Goal: Transaction & Acquisition: Purchase product/service

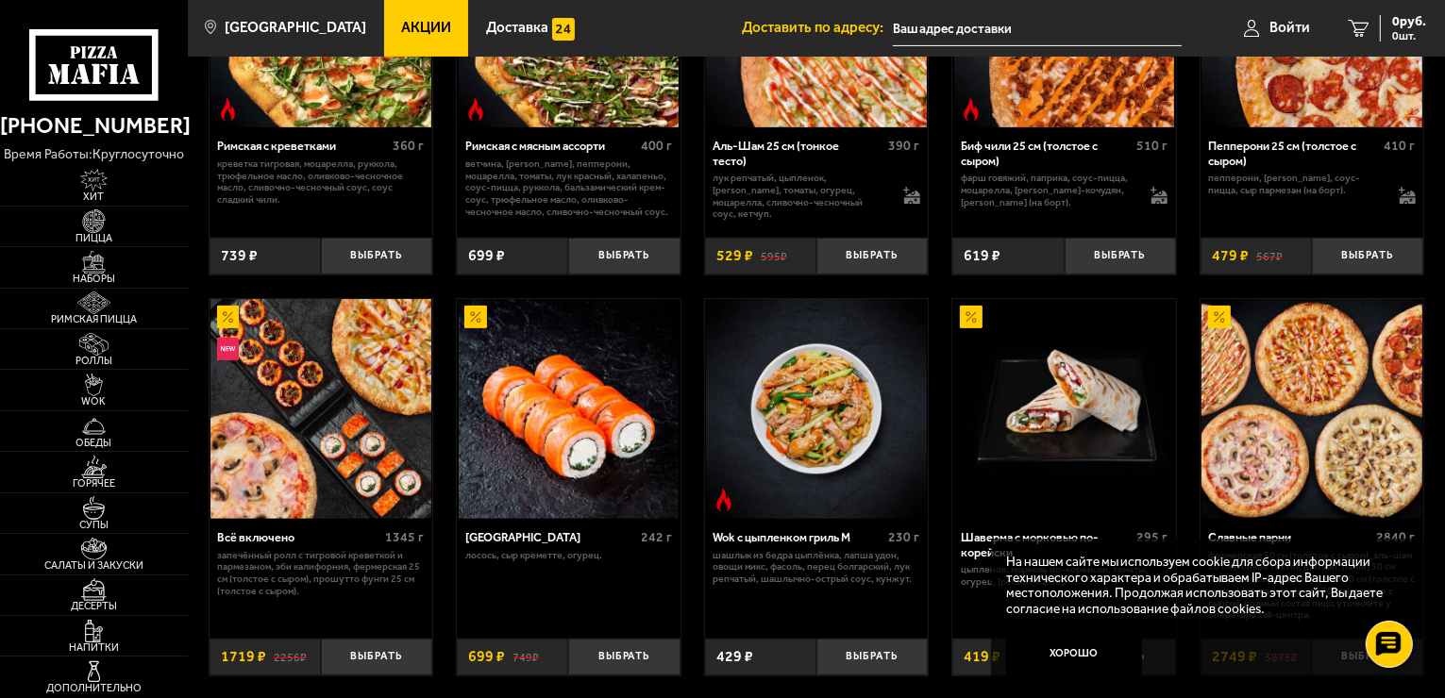
scroll to position [661, 0]
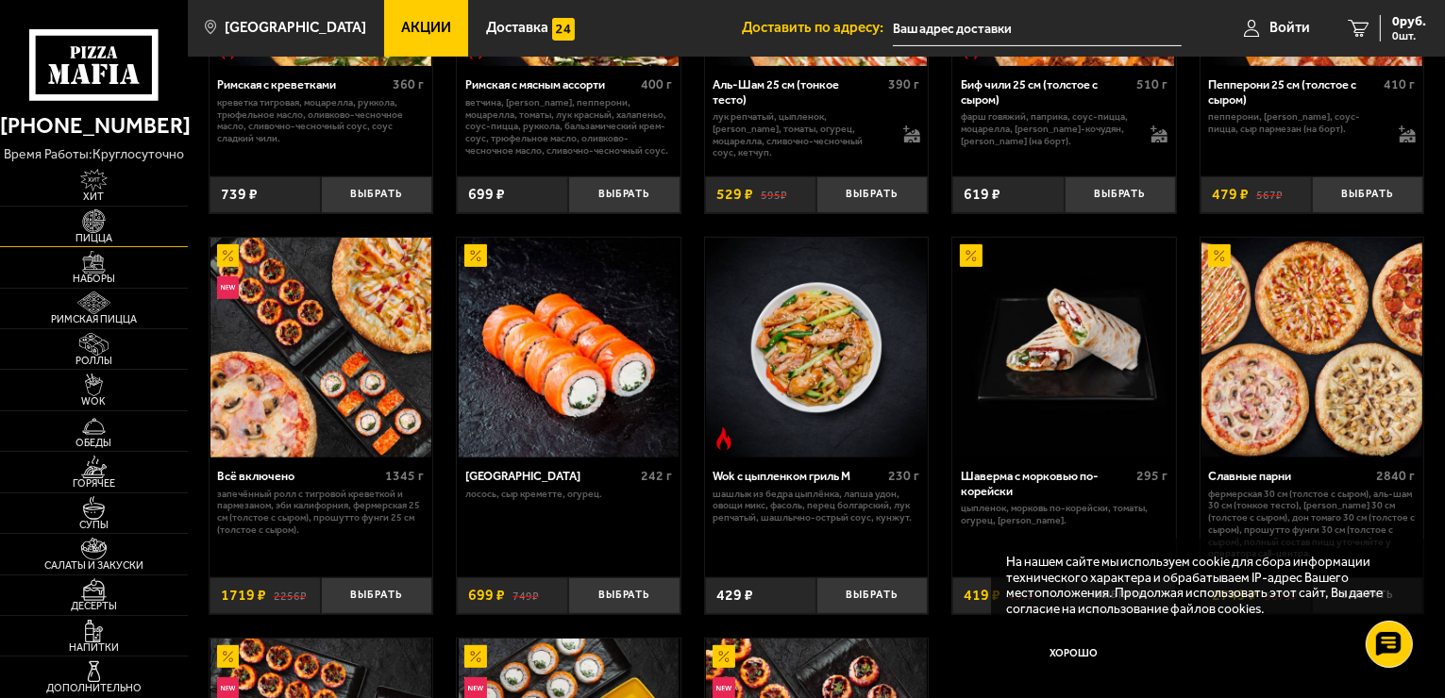
click at [115, 216] on img at bounding box center [94, 220] width 58 height 23
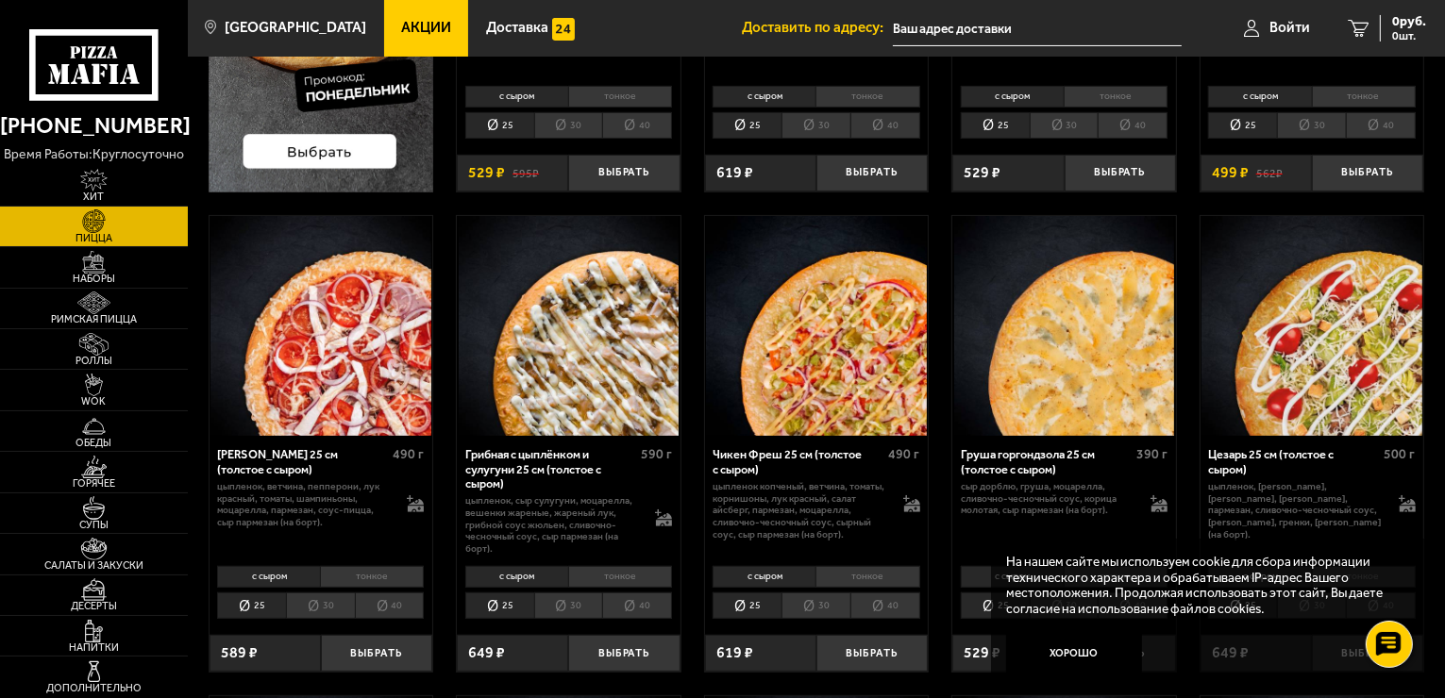
scroll to position [377, 0]
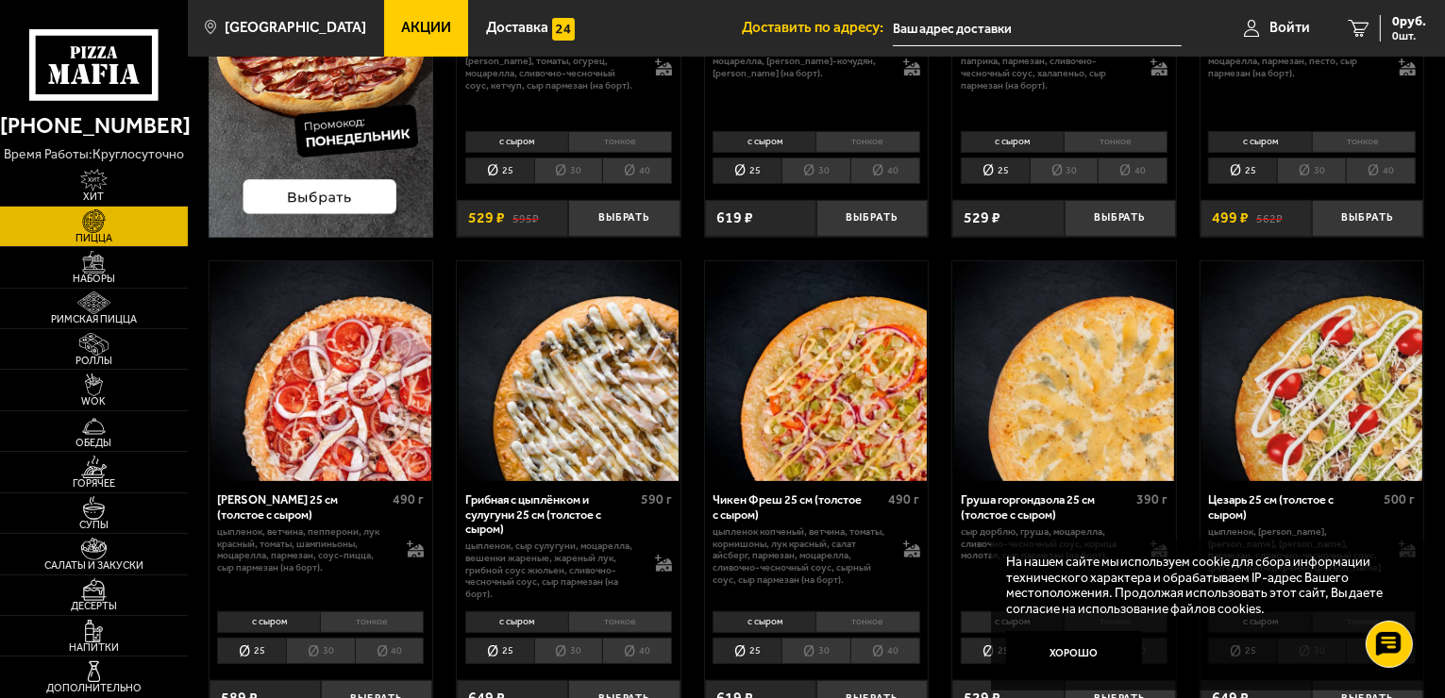
click at [401, 27] on span "Акции" at bounding box center [426, 28] width 50 height 14
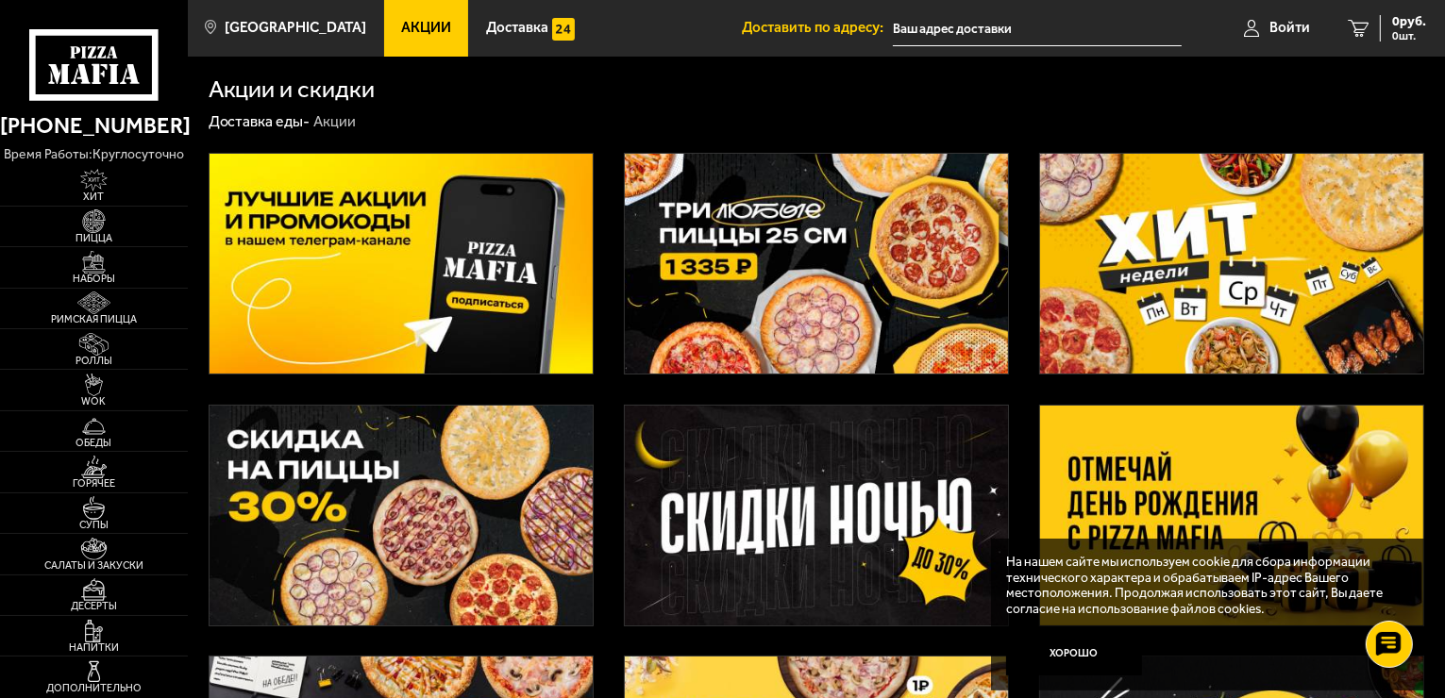
click at [817, 268] on img at bounding box center [816, 264] width 383 height 220
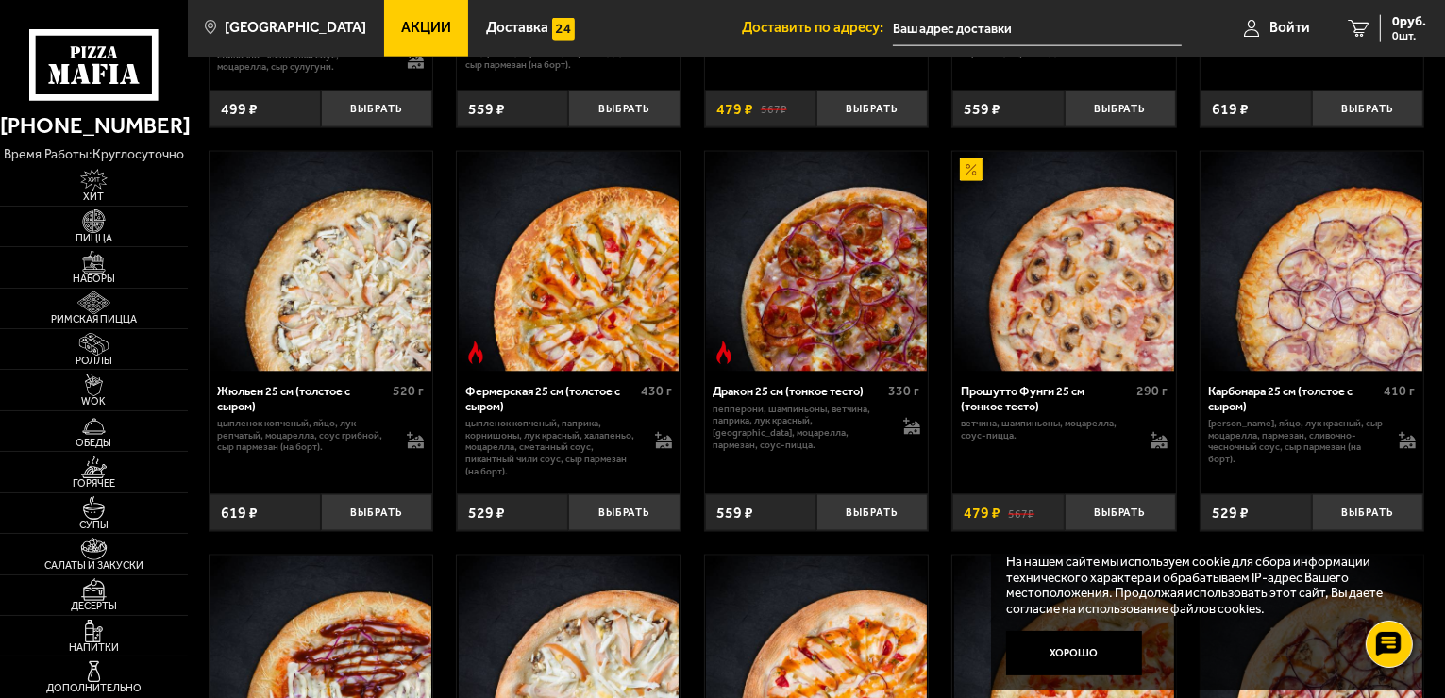
scroll to position [2642, 0]
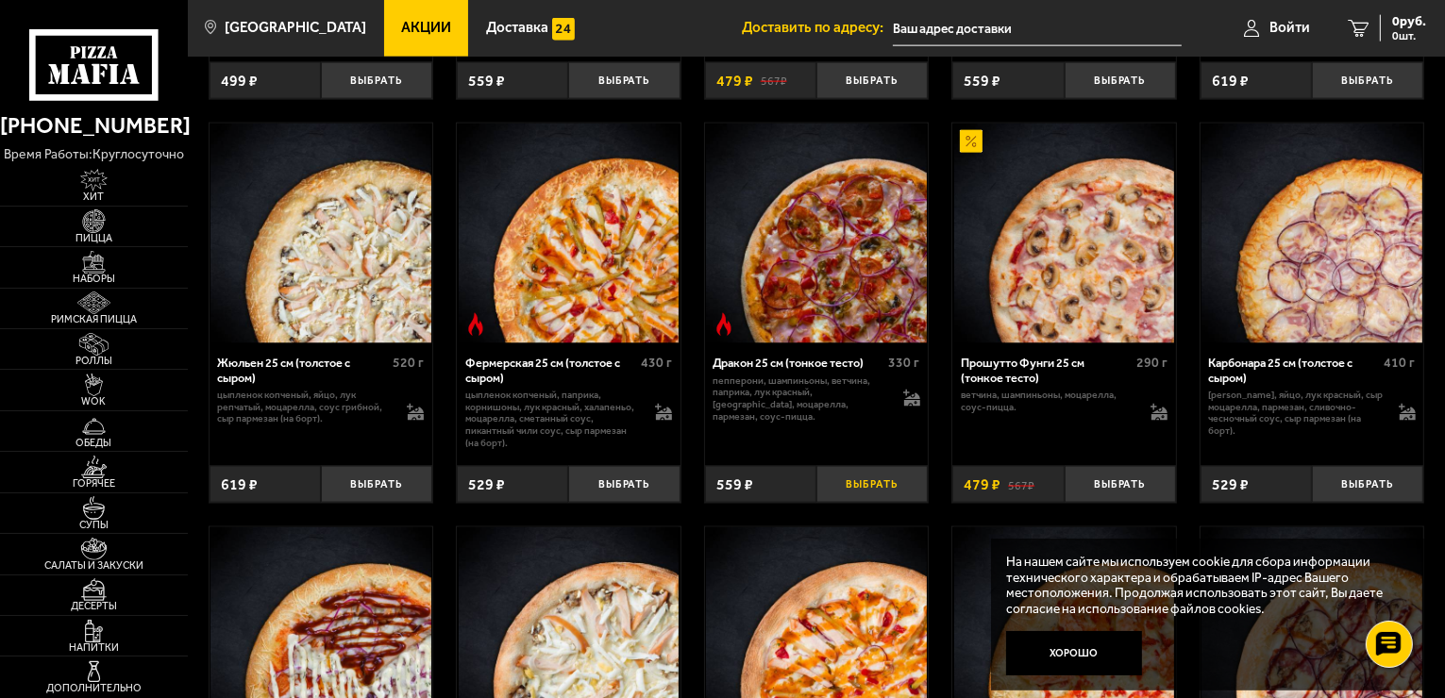
click at [861, 502] on button "Выбрать" at bounding box center [871, 484] width 111 height 37
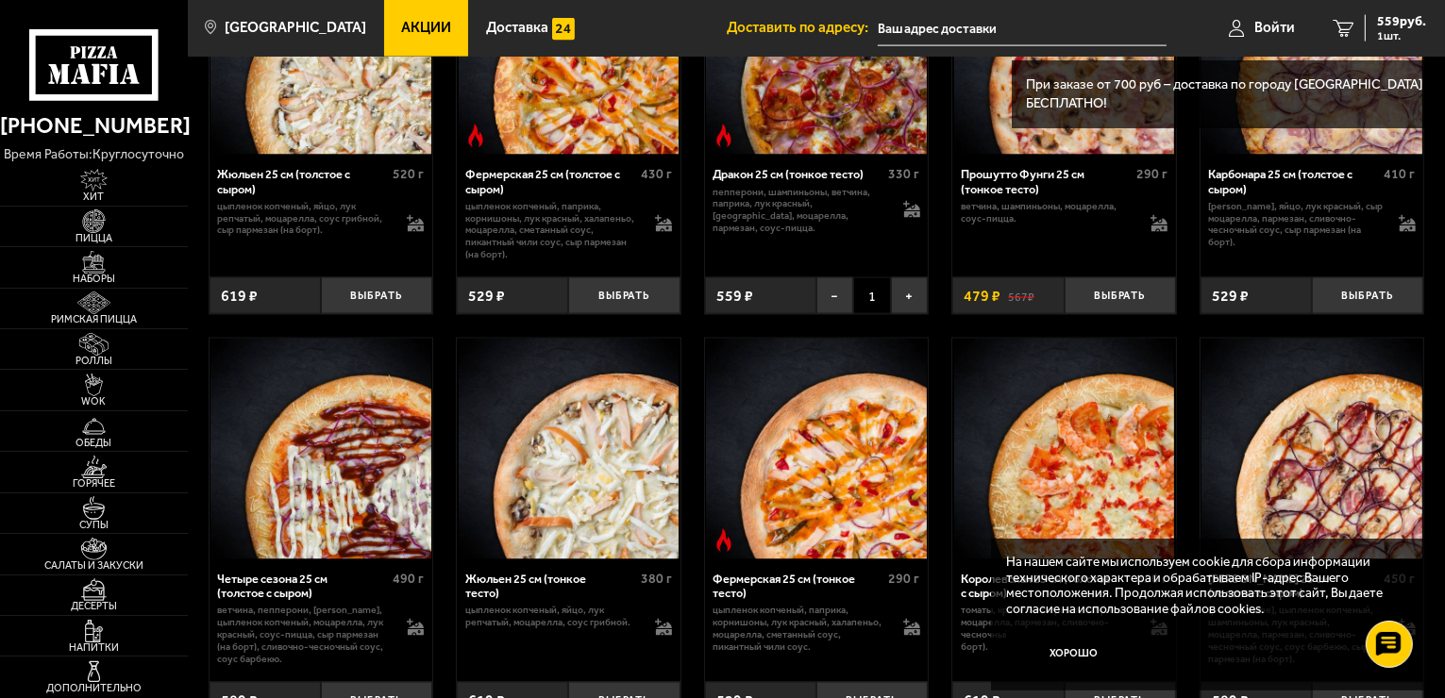
scroll to position [2925, 0]
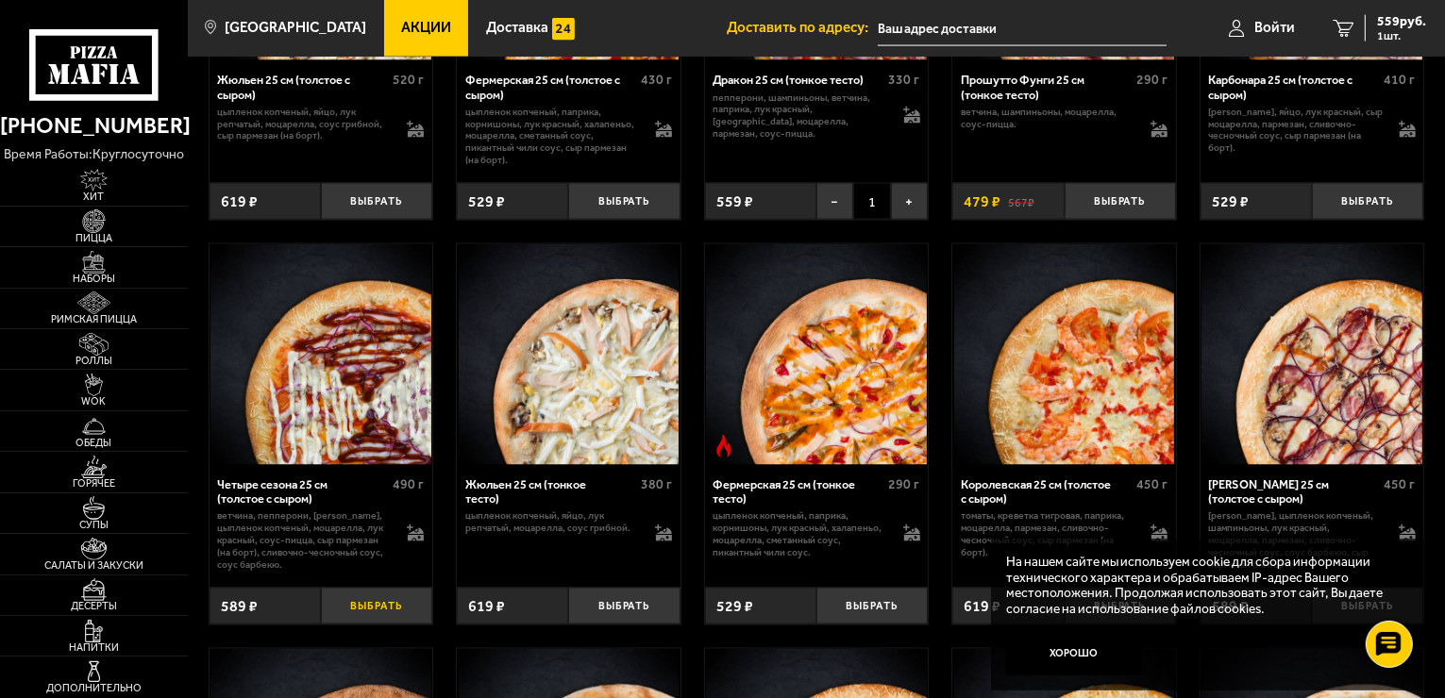
click at [408, 614] on button "Выбрать" at bounding box center [376, 606] width 111 height 37
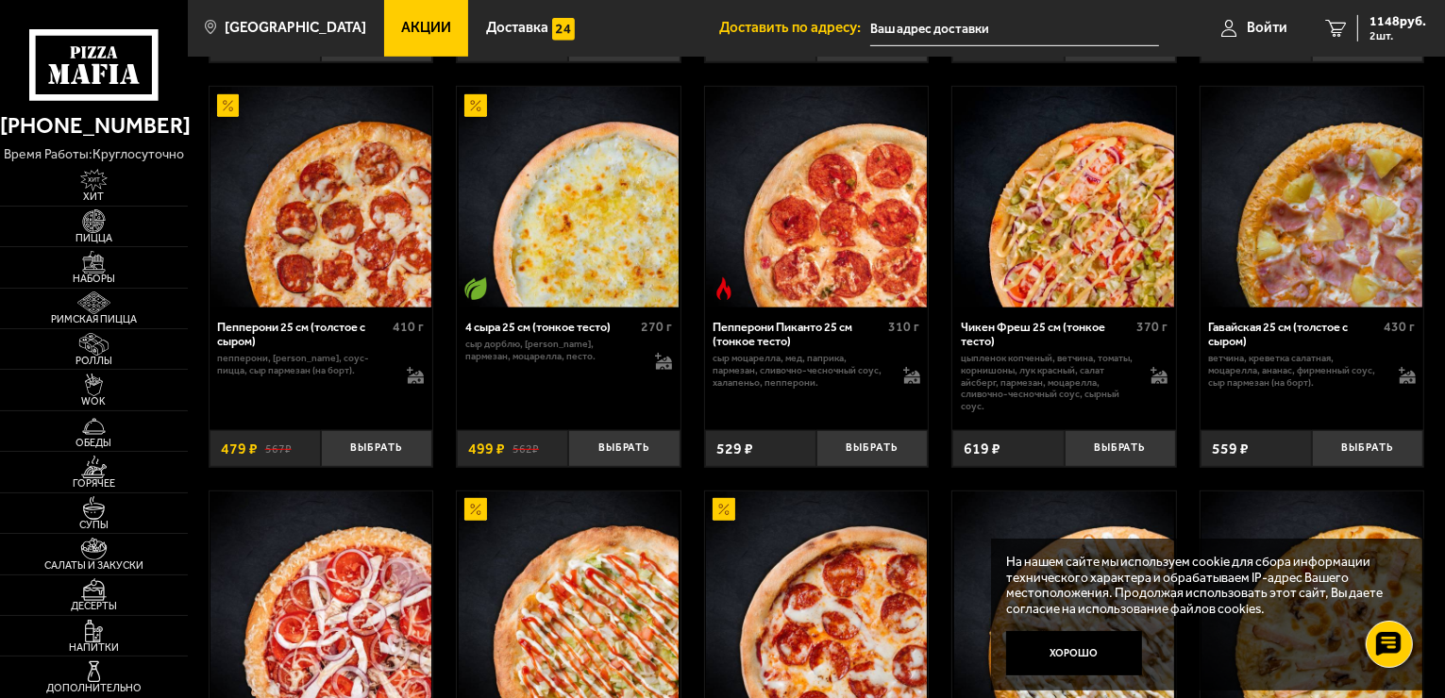
scroll to position [944, 0]
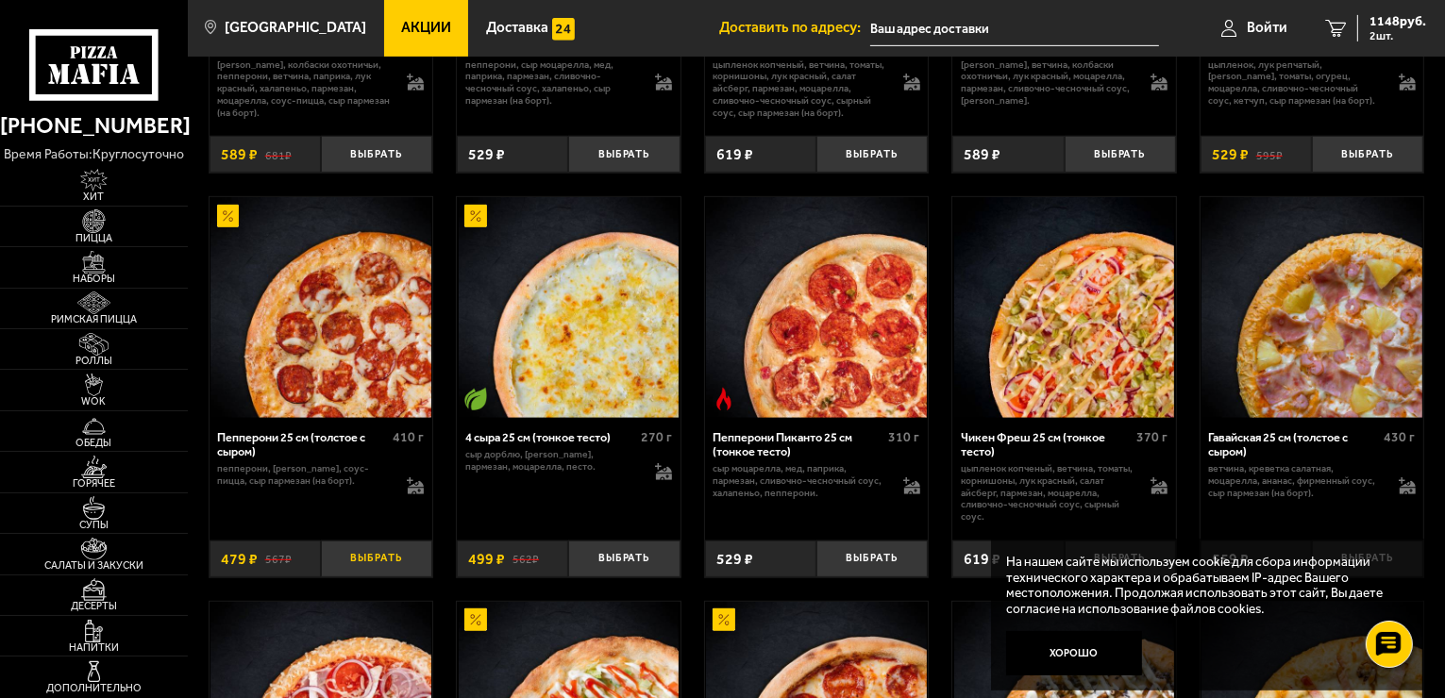
click at [377, 563] on button "Выбрать" at bounding box center [376, 559] width 111 height 37
click at [1056, 653] on button "Хорошо" at bounding box center [1074, 653] width 136 height 45
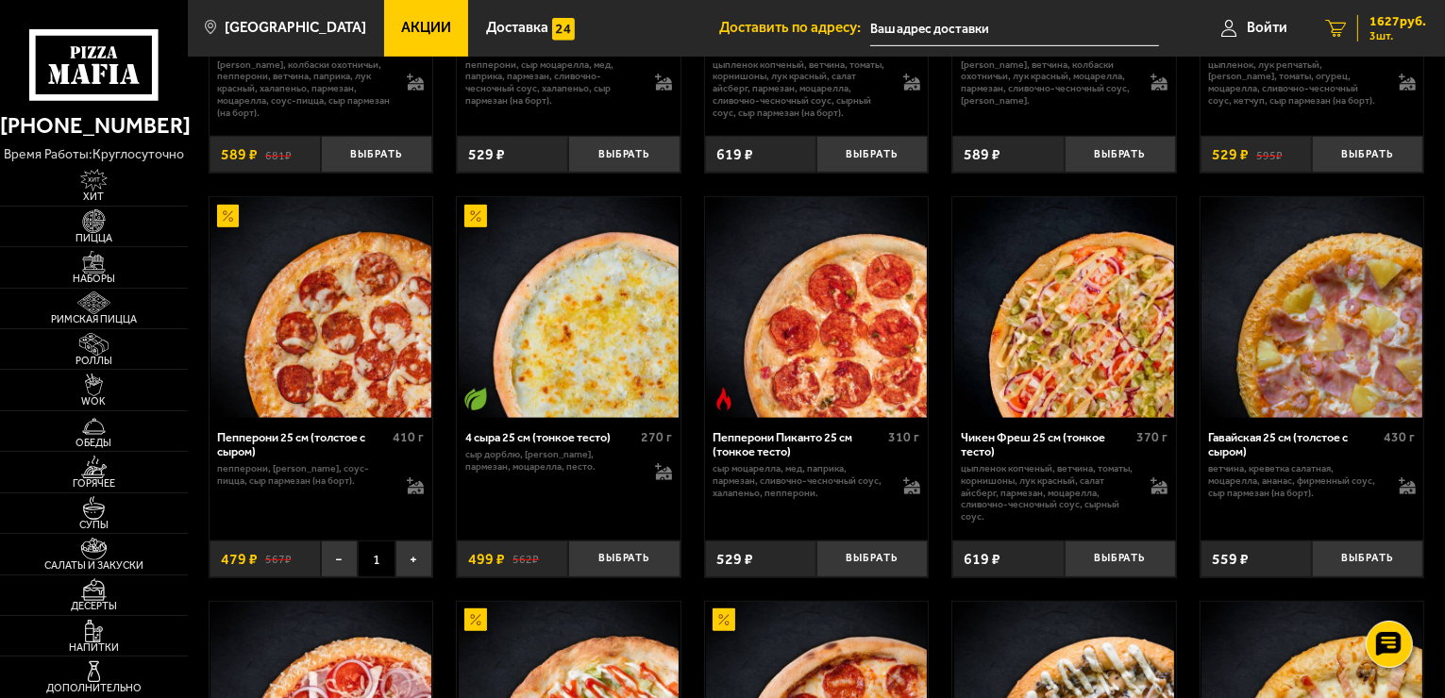
click at [1369, 30] on span "3 шт." at bounding box center [1397, 35] width 57 height 11
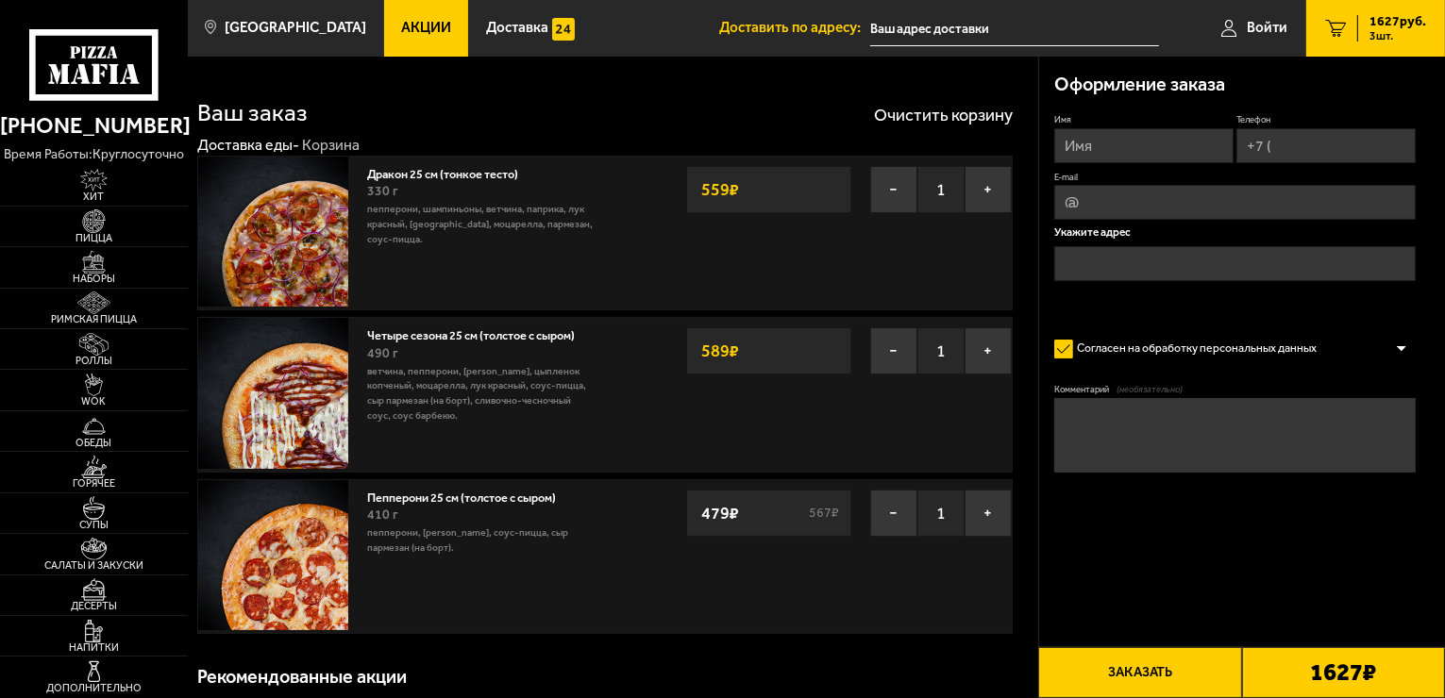
click at [1336, 551] on form "Имя Телефон E-mail Укажите адрес Согласен на обработку персональных данных Офор…" at bounding box center [1234, 337] width 361 height 449
click at [1157, 142] on input "Имя" at bounding box center [1143, 145] width 179 height 35
type input "[PERSON_NAME]"
click at [1309, 139] on input "Телефон" at bounding box center [1325, 145] width 179 height 35
type input "[PHONE_NUMBER]"
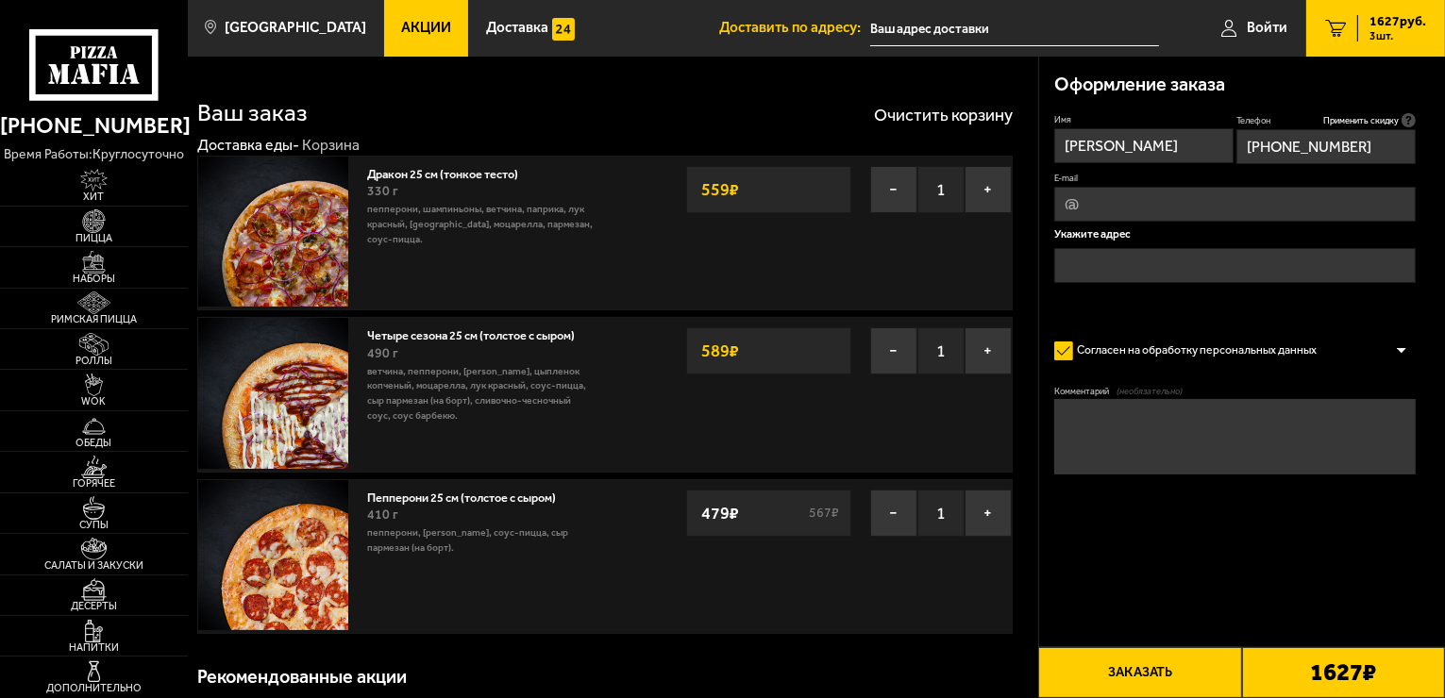
click at [401, 22] on span "Акции" at bounding box center [426, 28] width 50 height 14
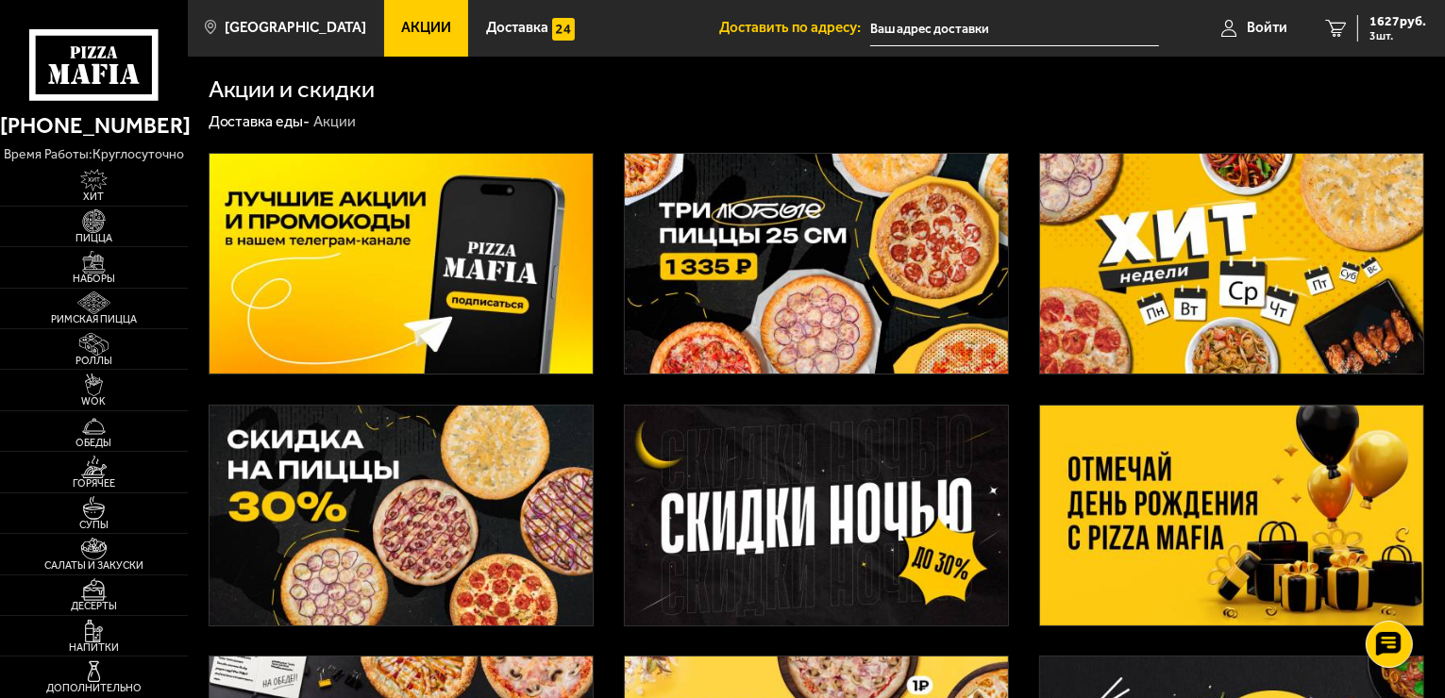
click at [830, 222] on img at bounding box center [816, 264] width 383 height 220
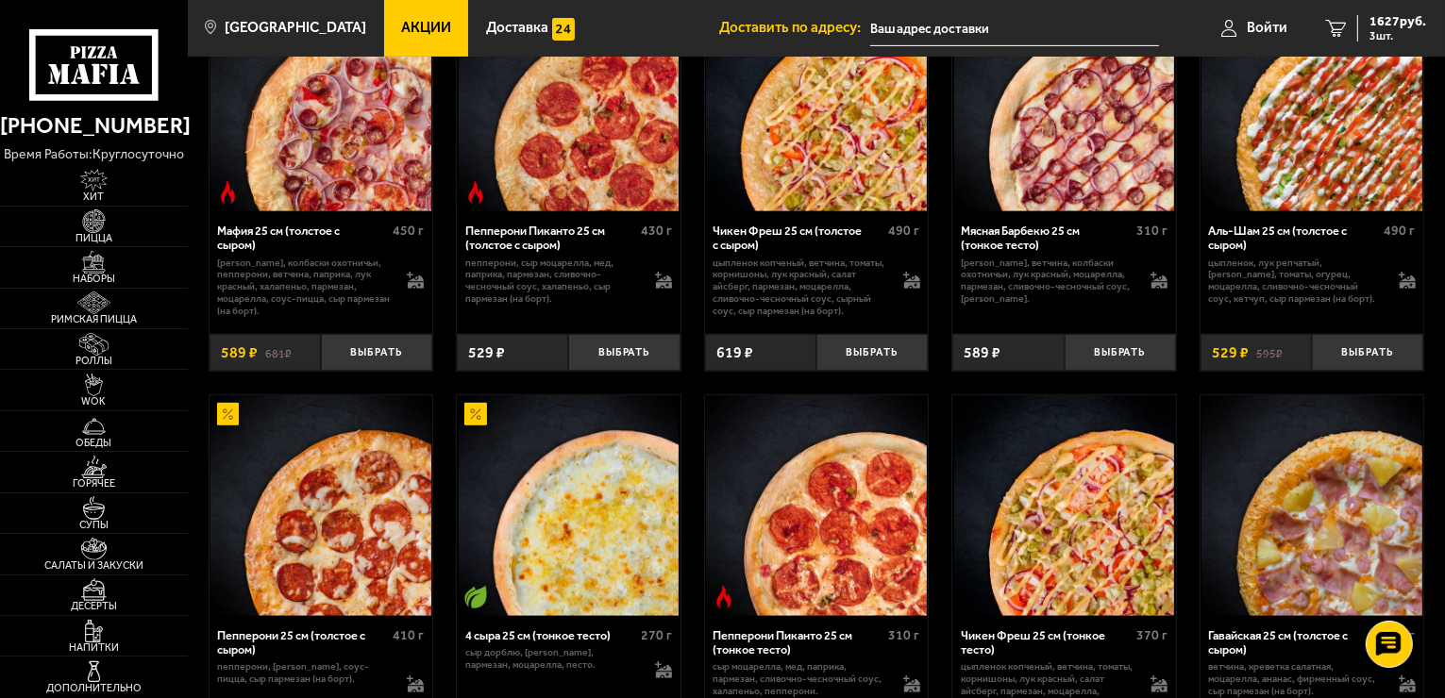
scroll to position [755, 0]
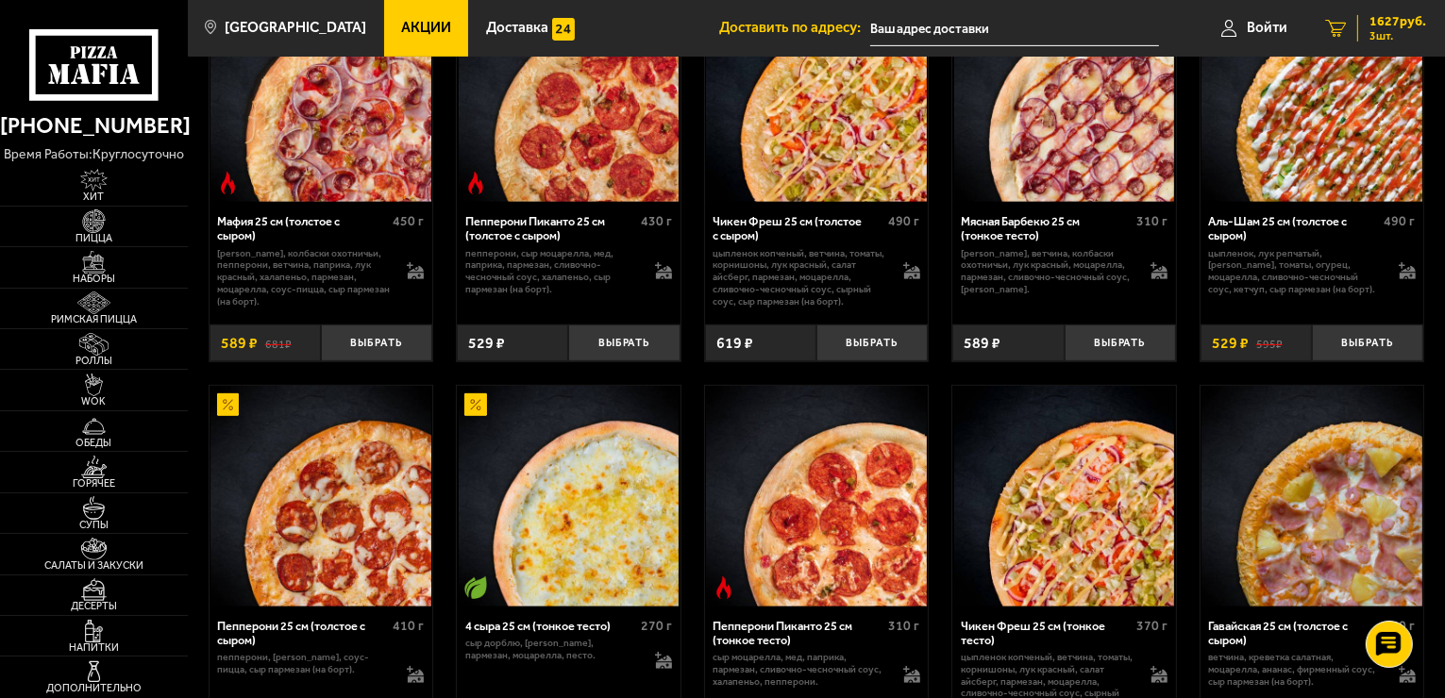
click at [1394, 30] on span "3 шт." at bounding box center [1397, 35] width 57 height 11
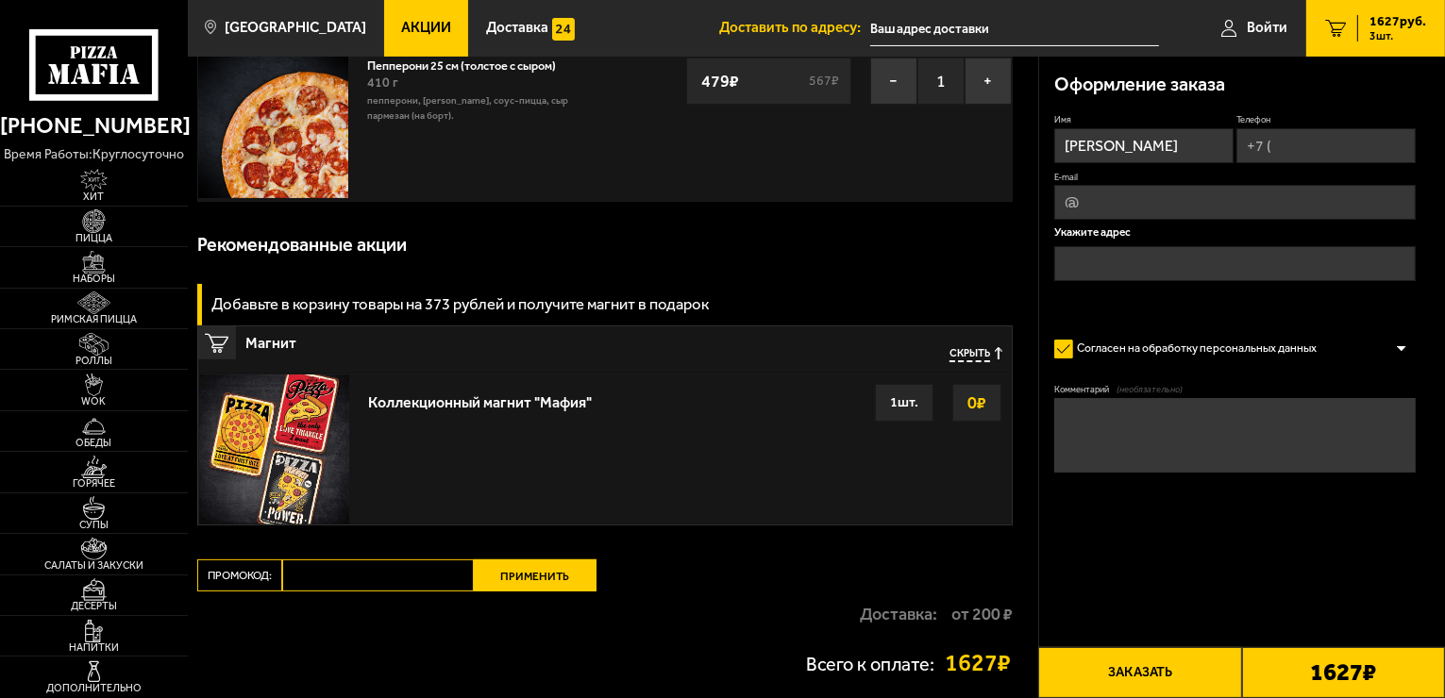
scroll to position [611, 0]
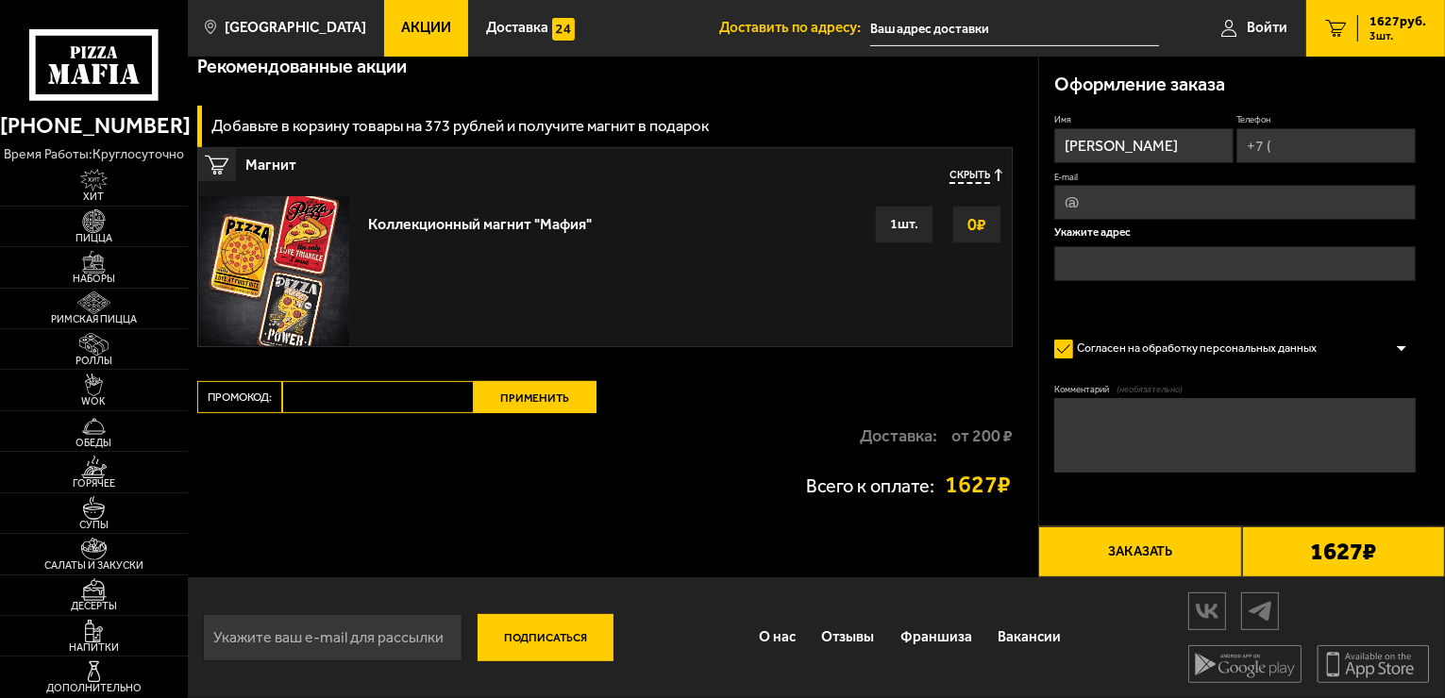
click at [366, 396] on input "Промокод:" at bounding box center [378, 397] width 192 height 32
click at [102, 228] on img at bounding box center [94, 220] width 58 height 23
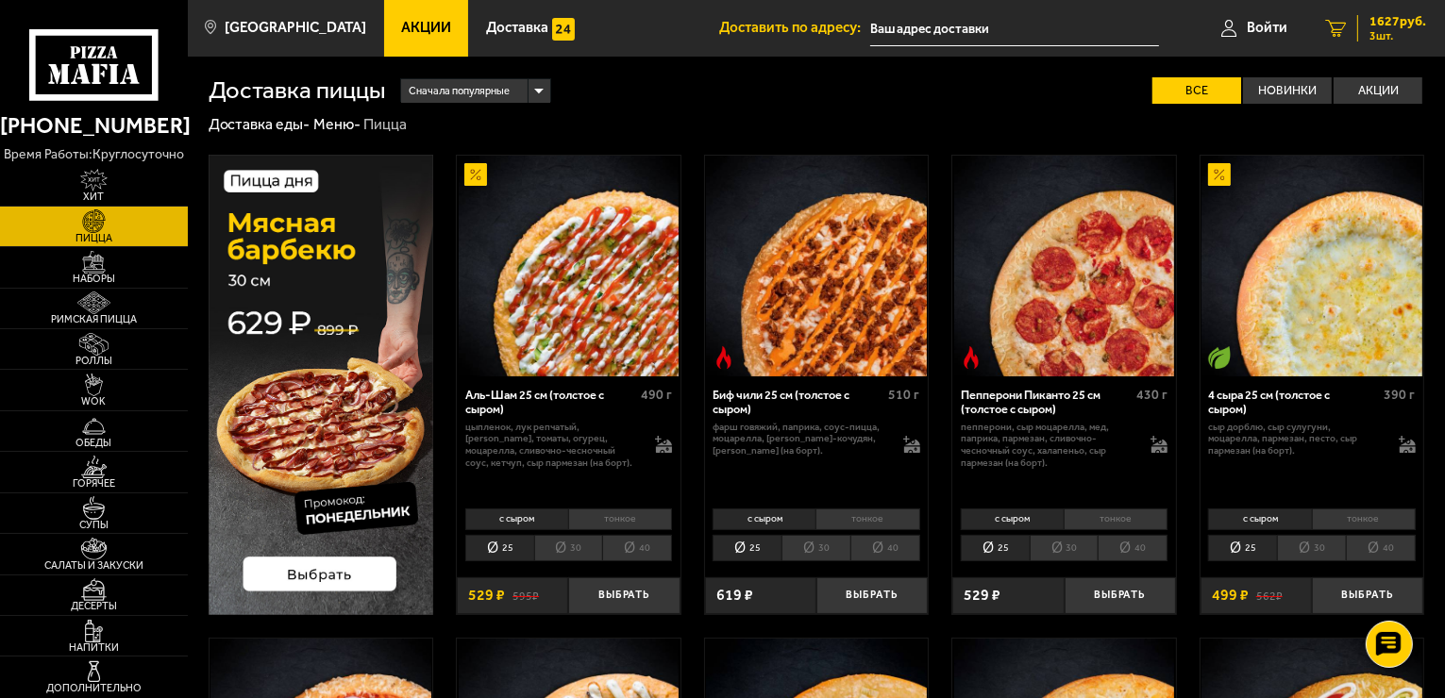
click at [1390, 37] on span "3 шт." at bounding box center [1397, 35] width 57 height 11
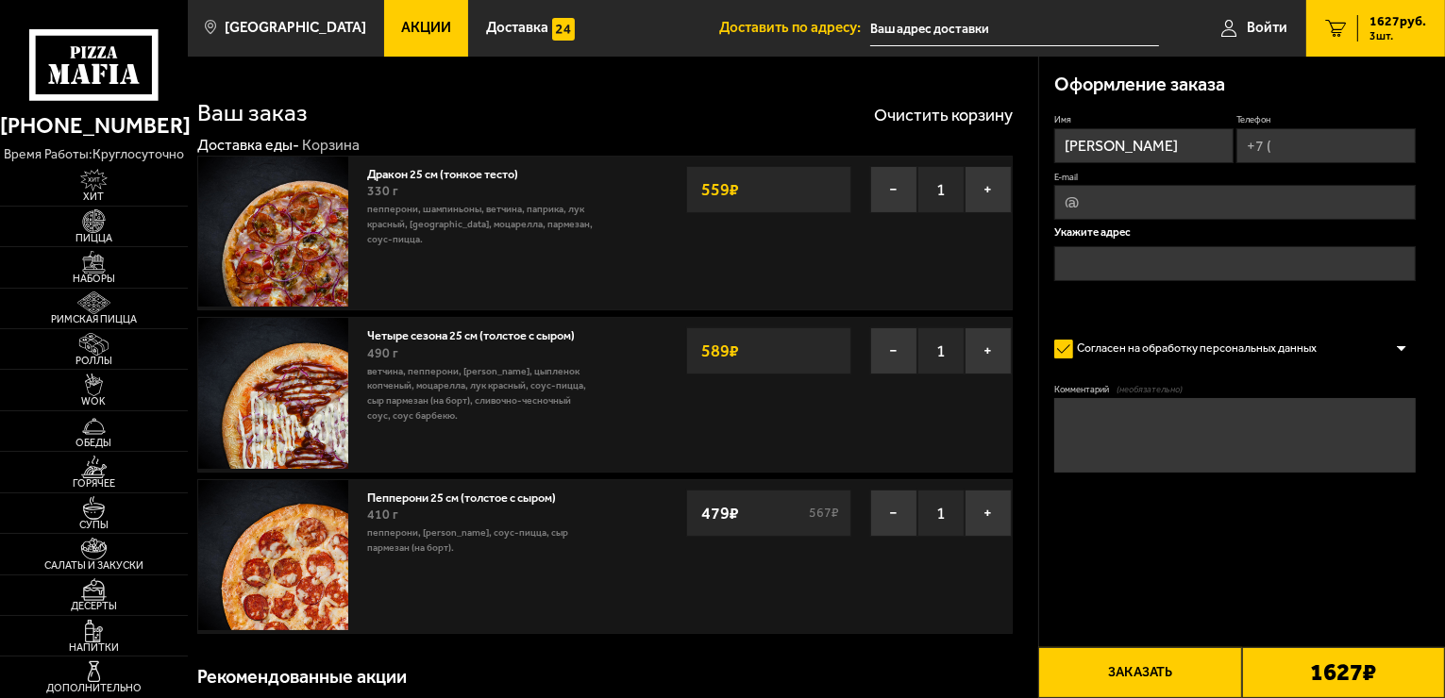
click at [1310, 150] on input "Телефон" at bounding box center [1325, 145] width 179 height 35
type input "[PHONE_NUMBER]"
click at [1259, 277] on input "text" at bounding box center [1234, 265] width 361 height 35
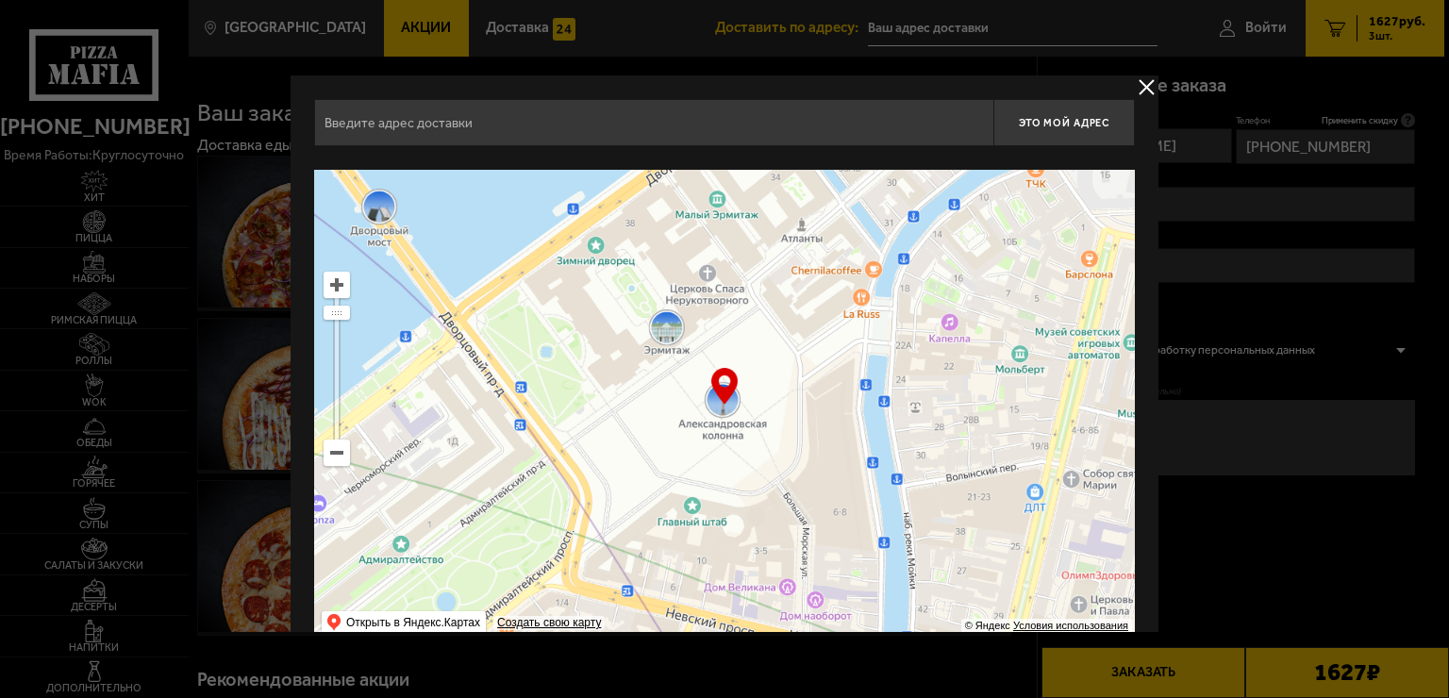
click at [699, 126] on input "text" at bounding box center [653, 122] width 679 height 47
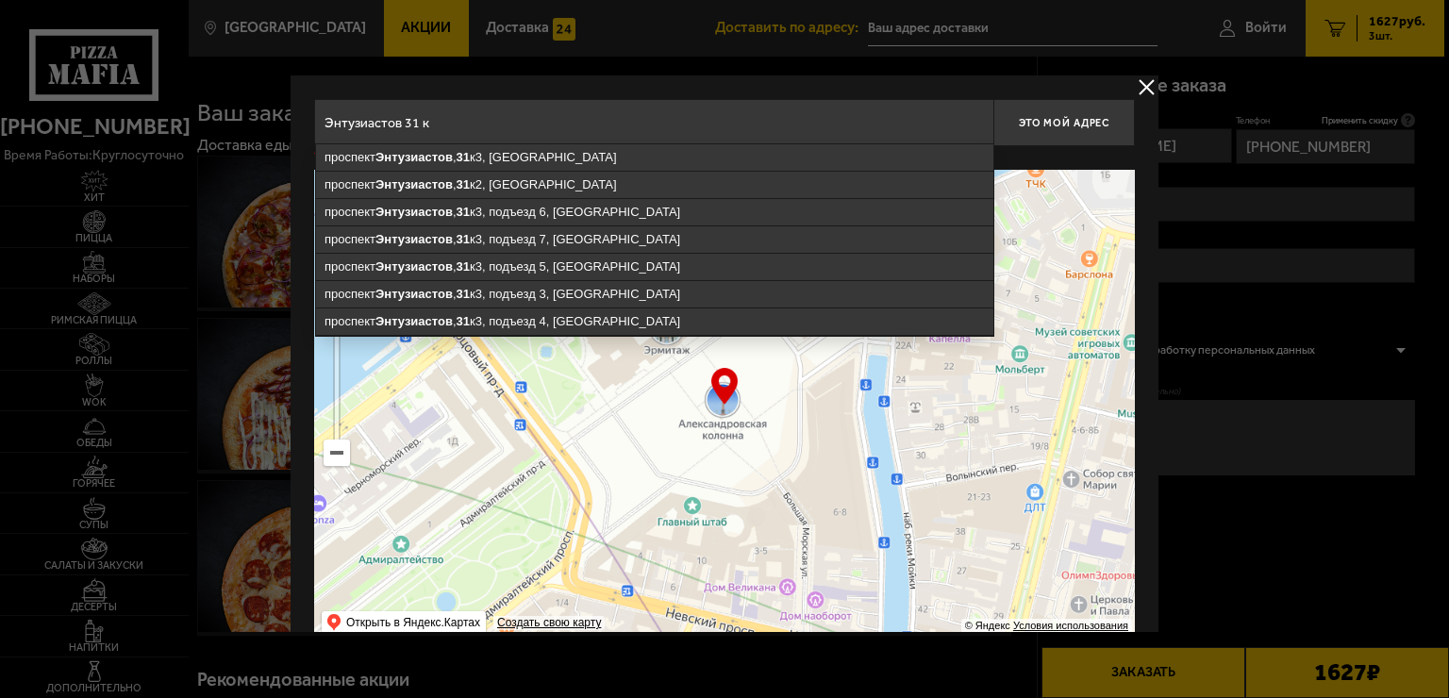
click at [578, 118] on input "Энтузиастов 31 к" at bounding box center [653, 122] width 679 height 47
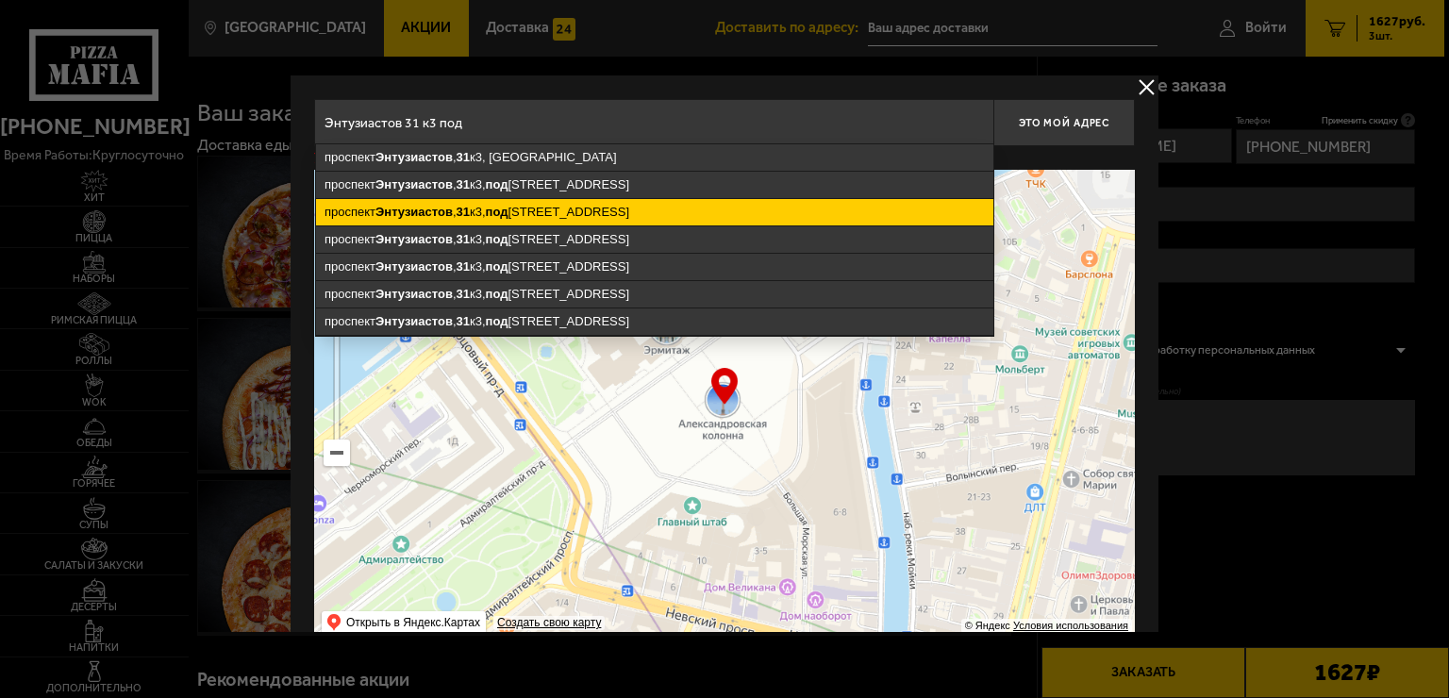
click at [569, 212] on ymaps "[STREET_ADDRESS]" at bounding box center [655, 212] width 678 height 26
type input "[STREET_ADDRESS]"
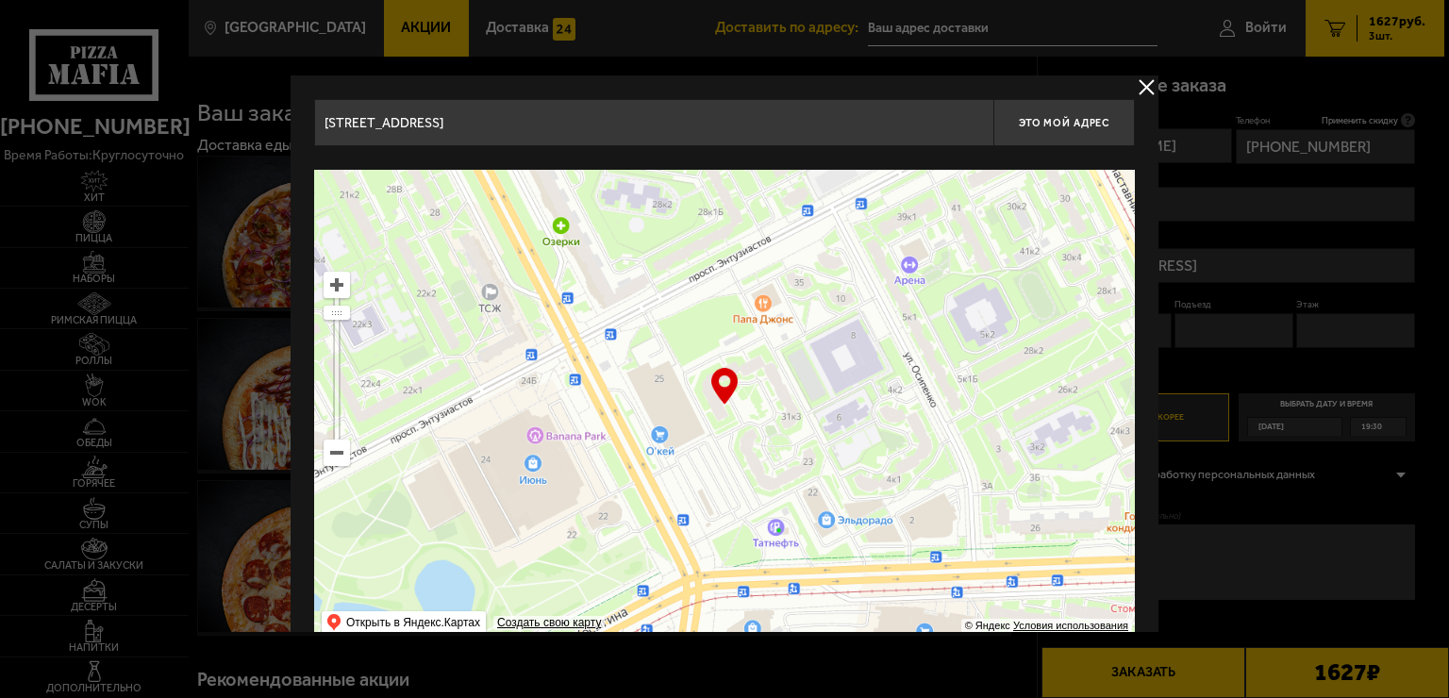
drag, startPoint x: 737, startPoint y: 419, endPoint x: 728, endPoint y: 400, distance: 20.7
click at [728, 400] on div "… © Яндекс Условия использования Открыть в Яндекс.Картах Создать свою карту" at bounding box center [724, 406] width 821 height 472
type input "[STREET_ADDRESS]"
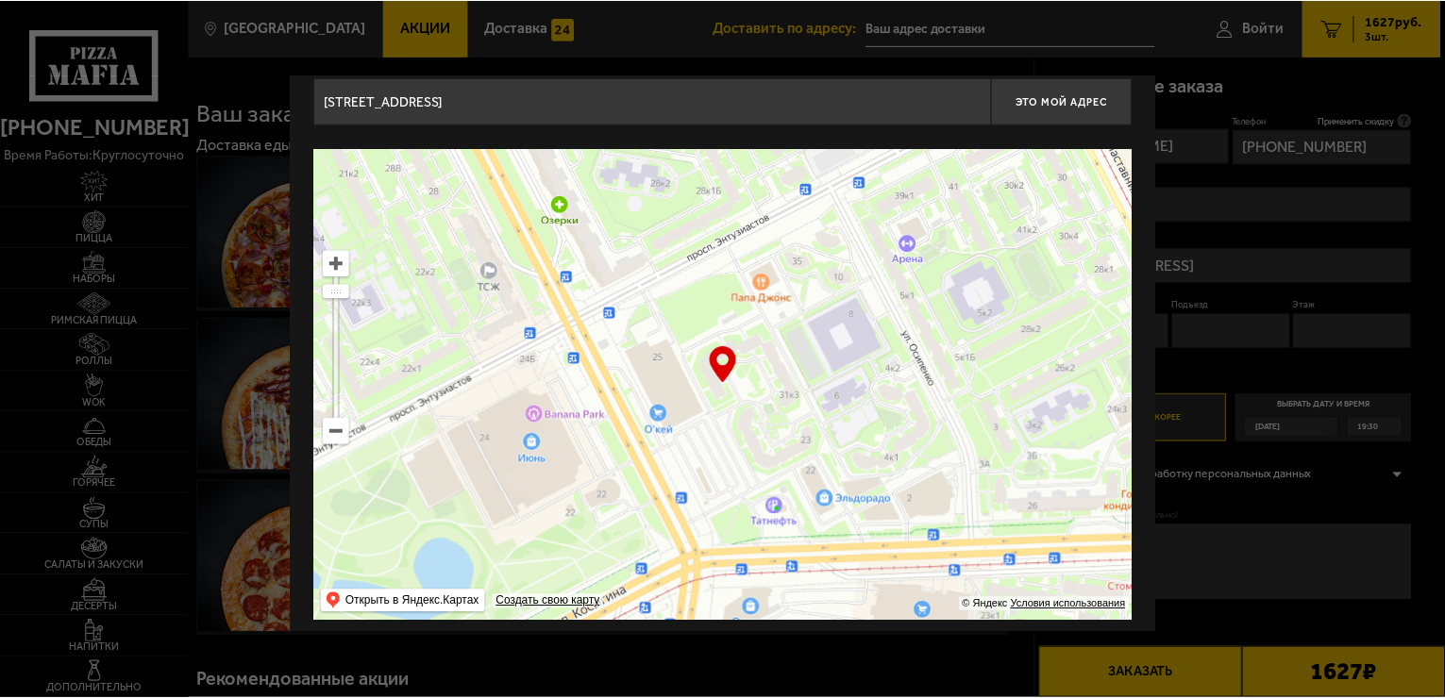
scroll to position [32, 0]
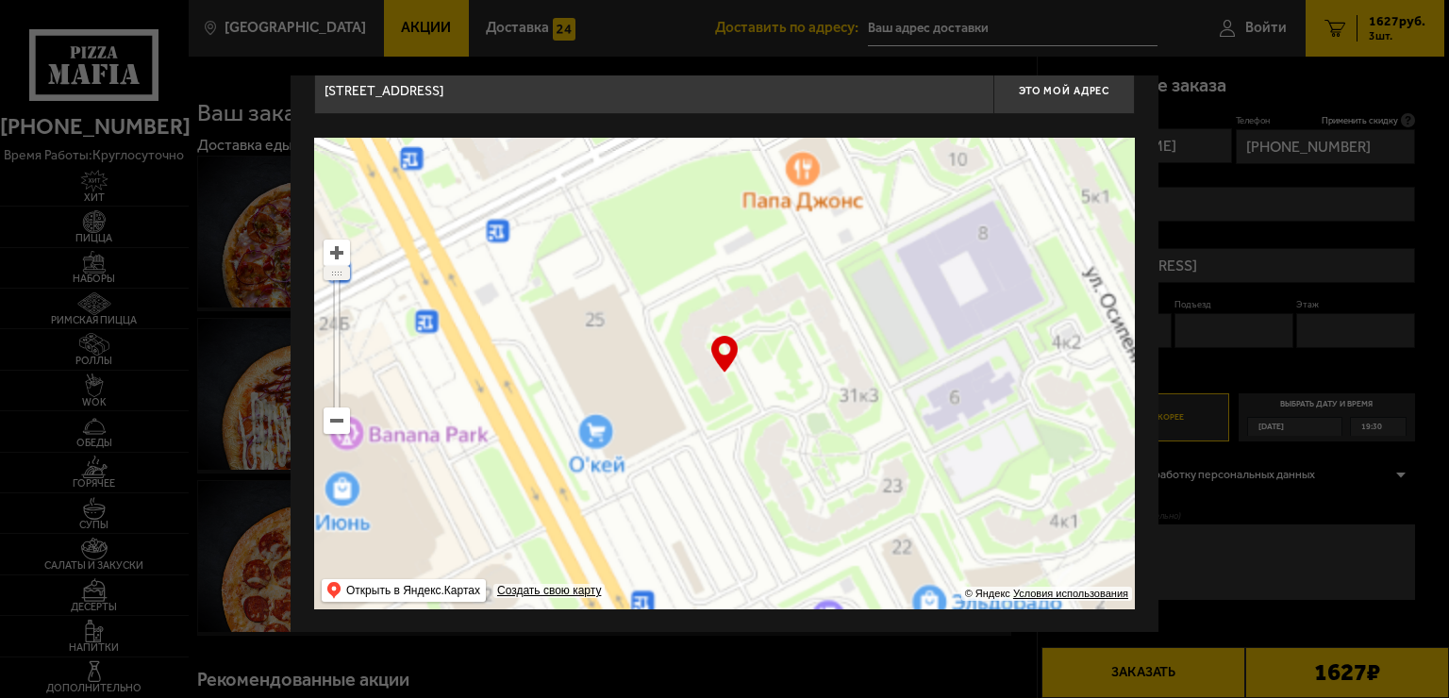
drag, startPoint x: 333, startPoint y: 281, endPoint x: 343, endPoint y: 230, distance: 52.0
click at [343, 230] on ymaps "… © Яндекс Условия использования Открыть в Яндекс.Картах Создать свою карту" at bounding box center [724, 374] width 821 height 472
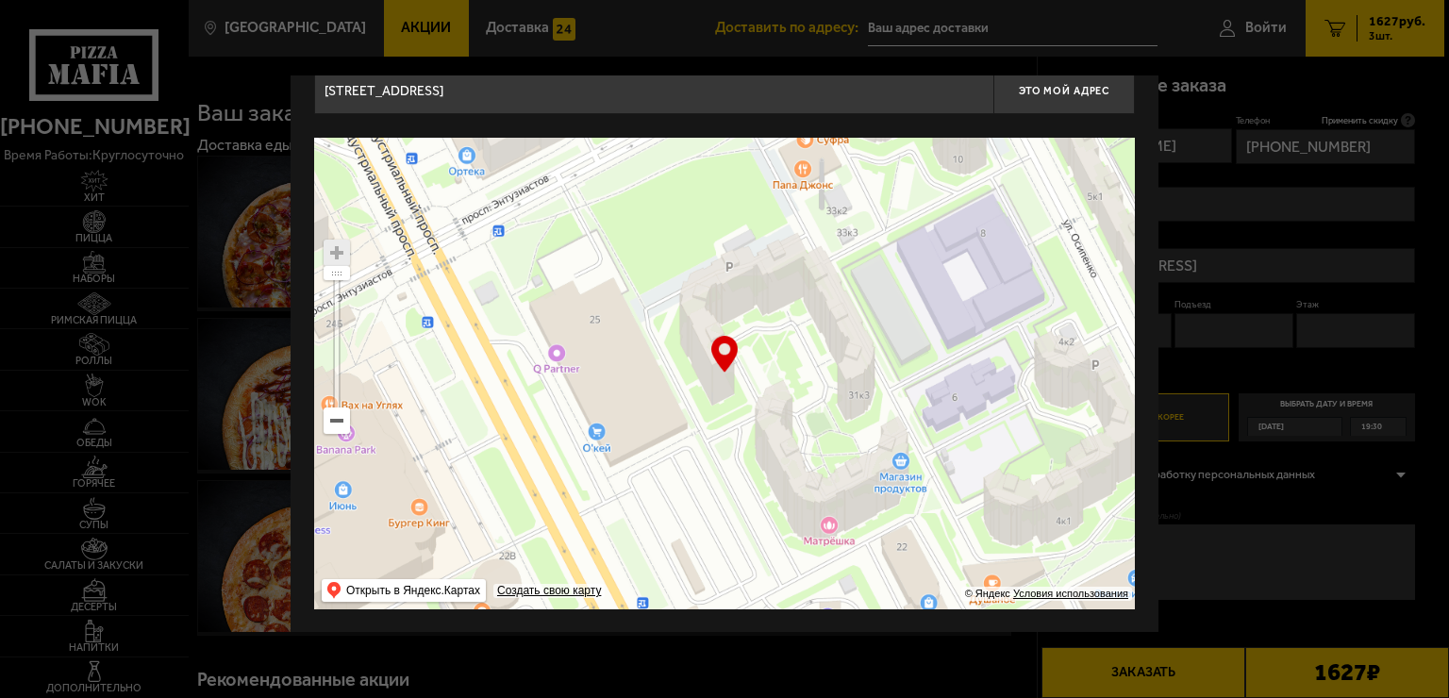
click at [1317, 318] on div at bounding box center [724, 349] width 1449 height 698
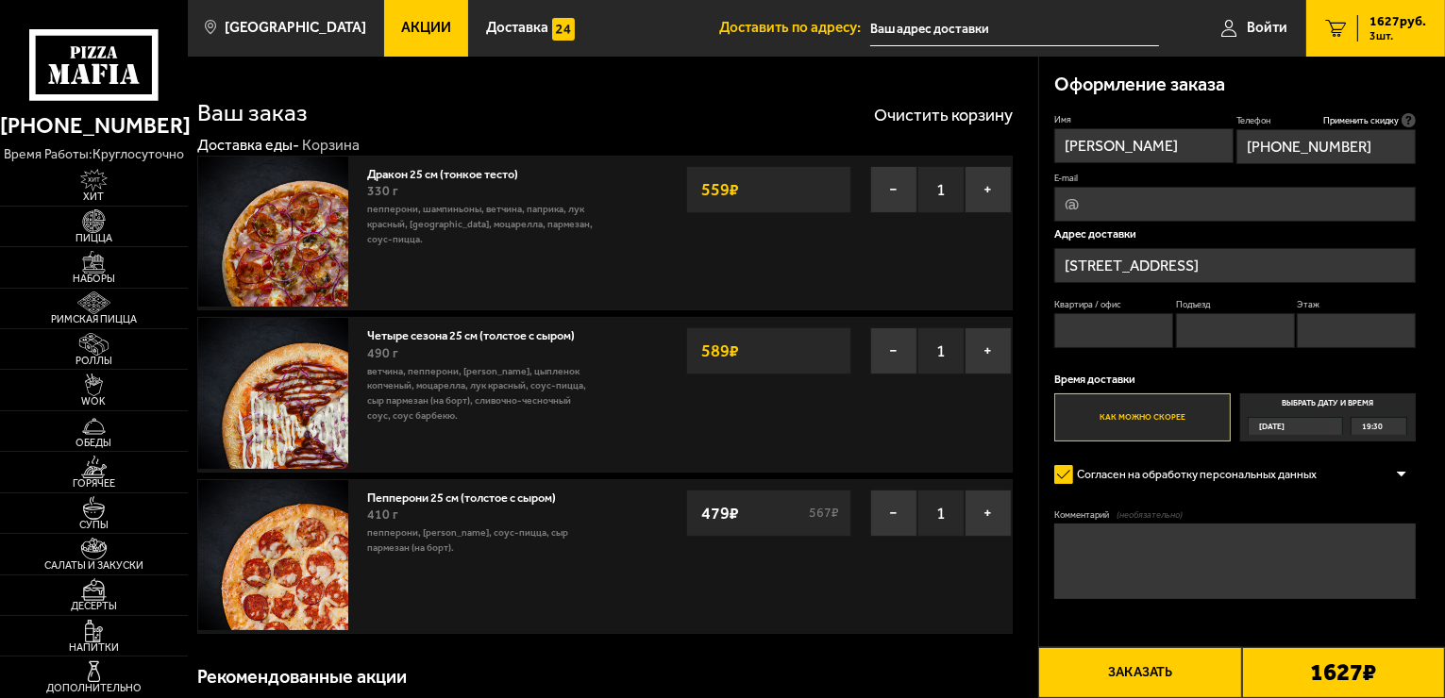
click at [1291, 268] on input "[STREET_ADDRESS]" at bounding box center [1234, 265] width 361 height 35
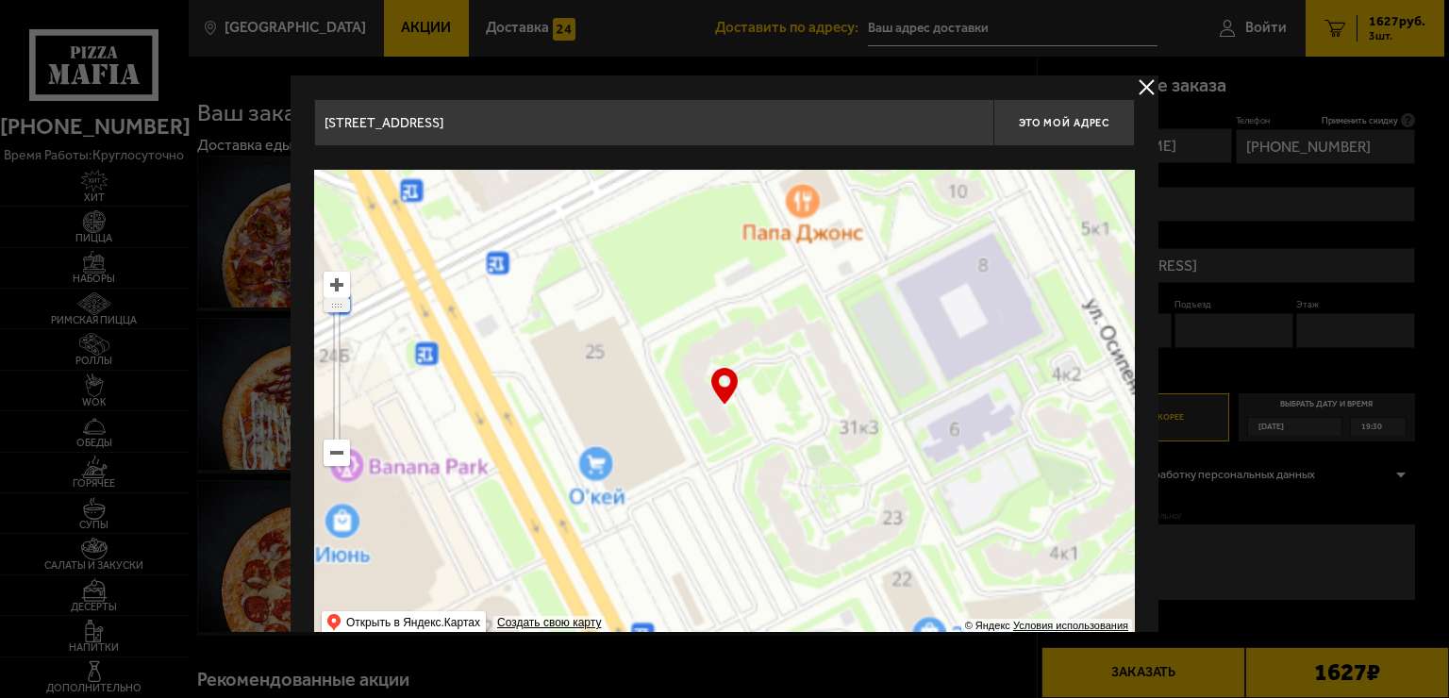
drag, startPoint x: 333, startPoint y: 316, endPoint x: 366, endPoint y: 246, distance: 77.2
click at [366, 246] on ymaps "… © Яндекс Условия использования Открыть в Яндекс.Картах Создать свою карту" at bounding box center [724, 406] width 821 height 472
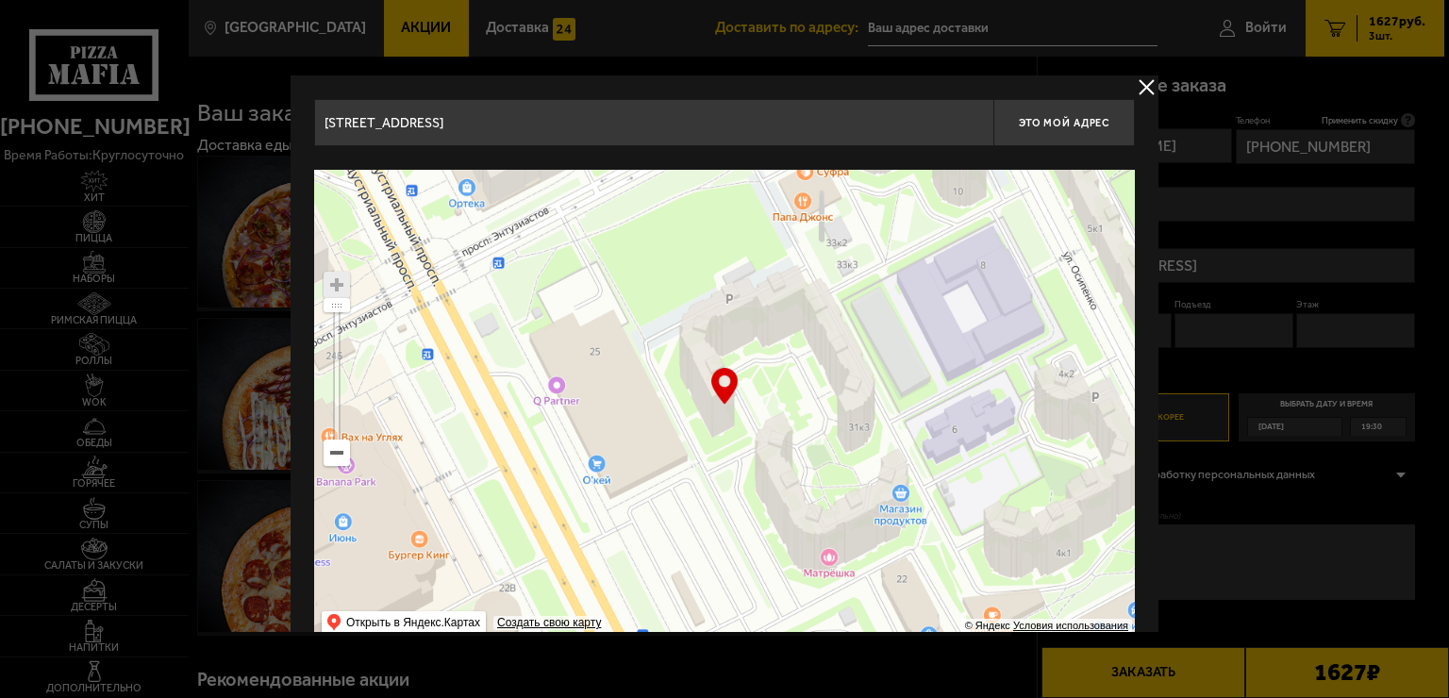
click at [781, 124] on input "[STREET_ADDRESS]" at bounding box center [653, 122] width 679 height 47
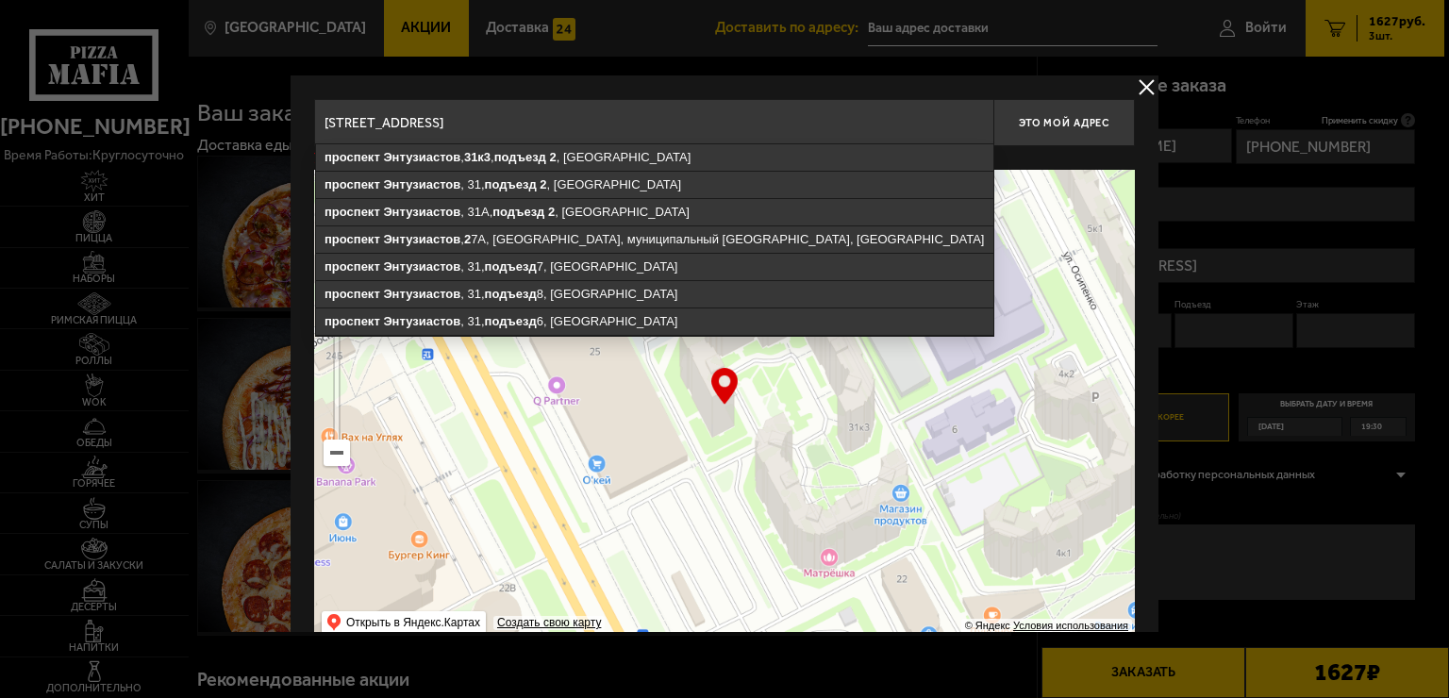
click at [1092, 406] on ymaps at bounding box center [724, 406] width 821 height 472
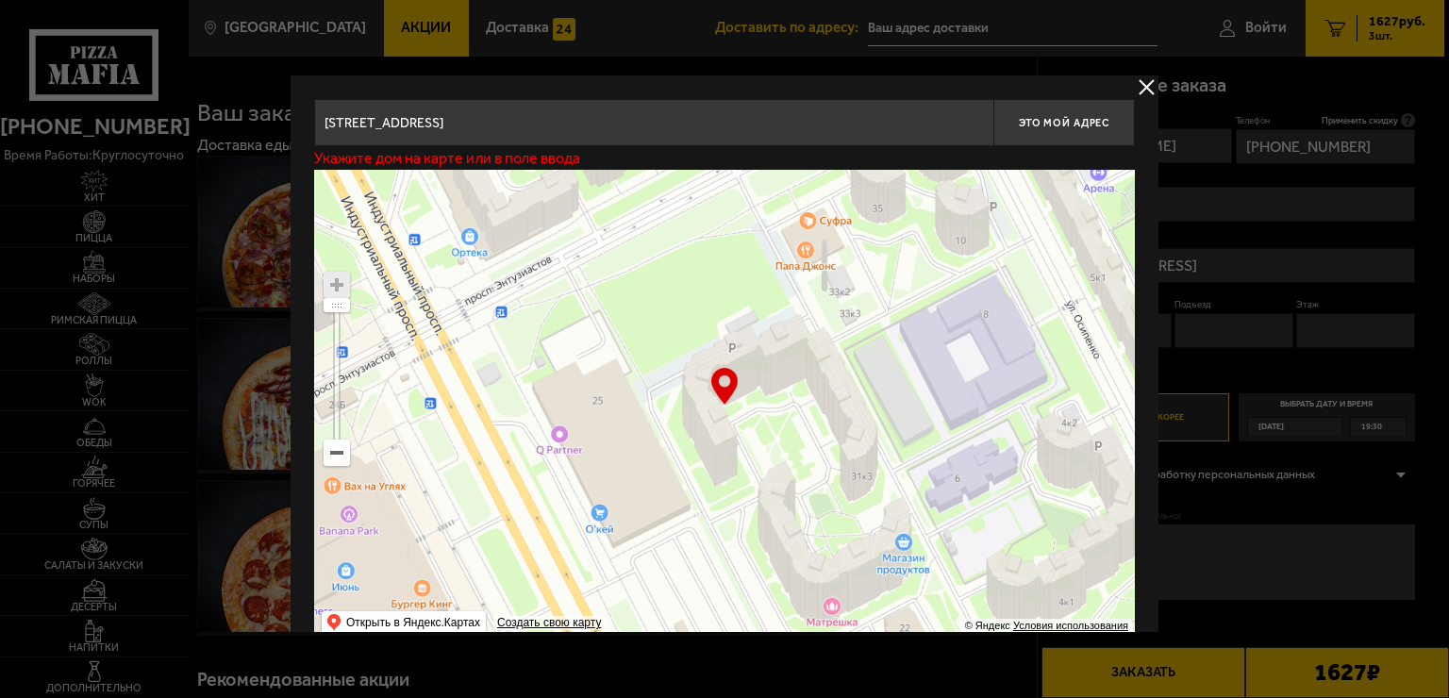
drag, startPoint x: 727, startPoint y: 406, endPoint x: 729, endPoint y: 455, distance: 49.2
click at [729, 455] on ymaps at bounding box center [724, 406] width 821 height 472
type input "[STREET_ADDRESS]"
drag, startPoint x: 875, startPoint y: 411, endPoint x: 858, endPoint y: 389, distance: 28.3
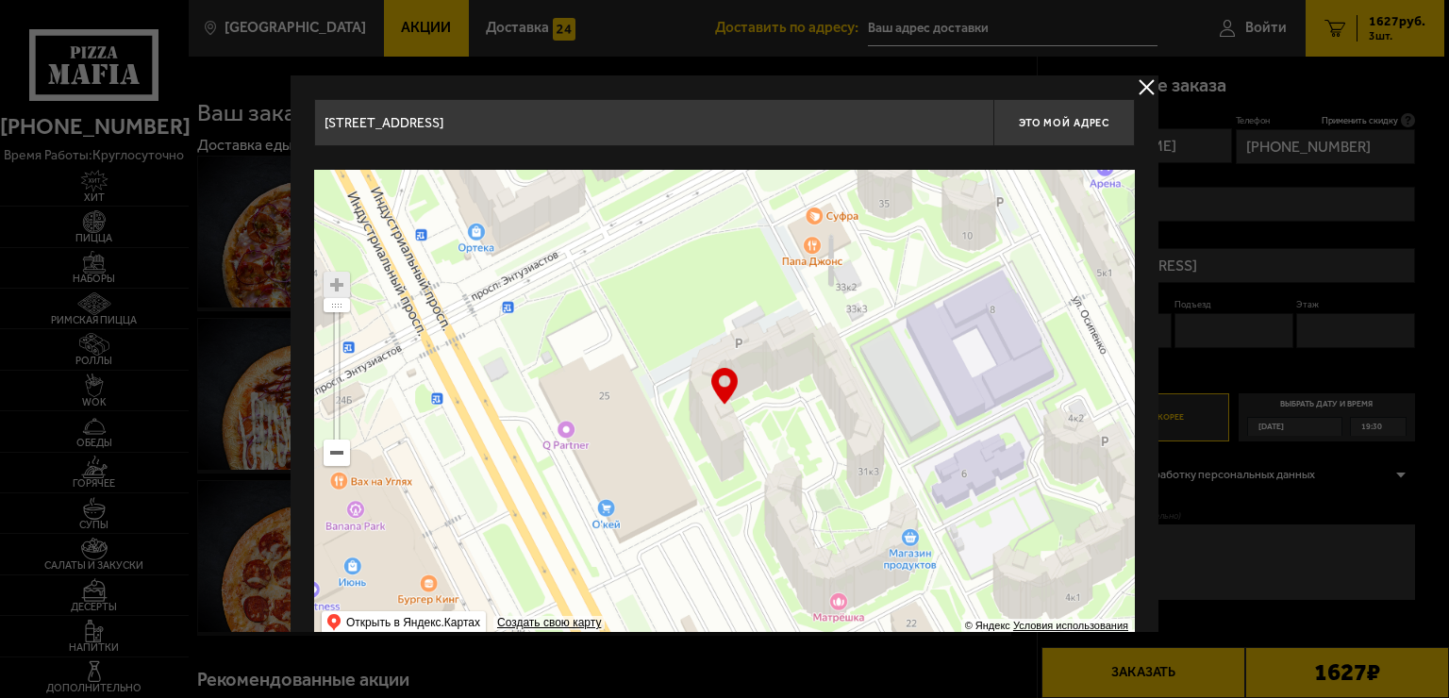
drag, startPoint x: 574, startPoint y: 461, endPoint x: 720, endPoint y: 449, distance: 146.8
click at [720, 449] on ymaps at bounding box center [724, 406] width 821 height 472
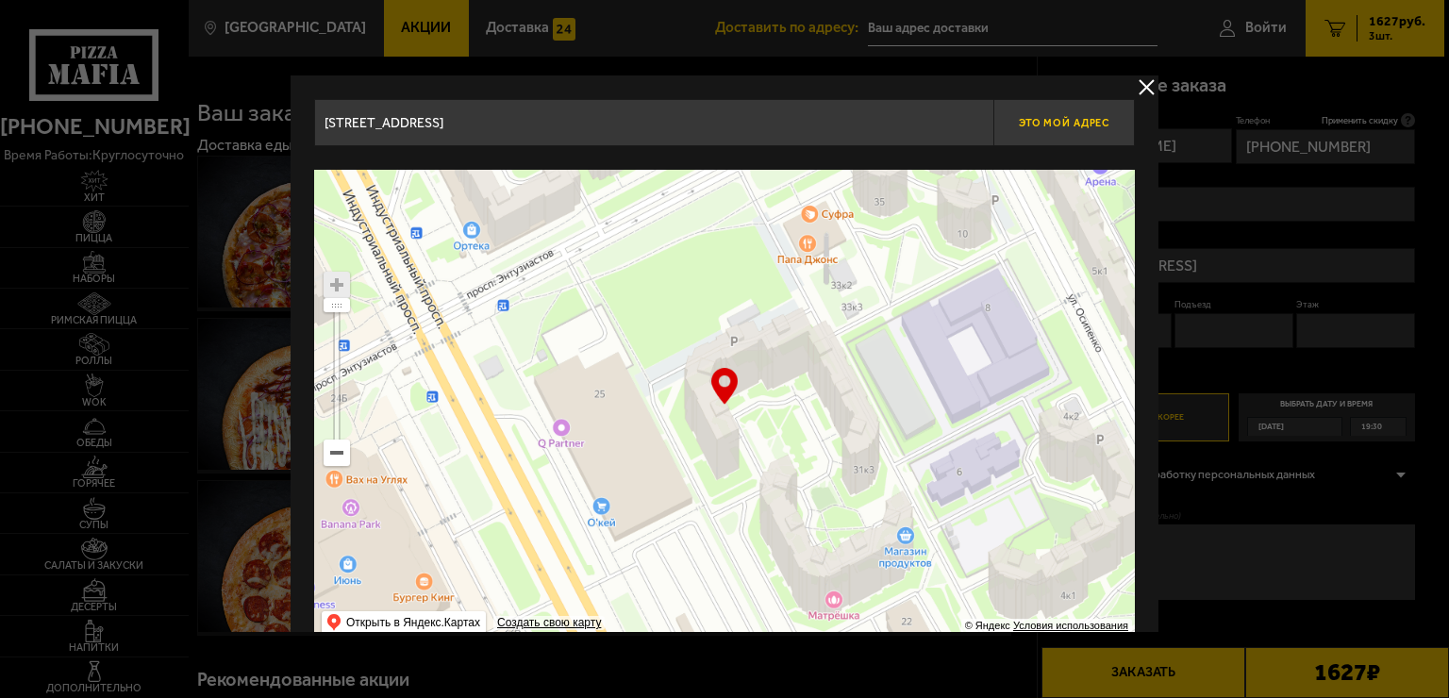
click at [1079, 128] on button "Это мой адрес" at bounding box center [1065, 122] width 142 height 47
type input "[STREET_ADDRESS]"
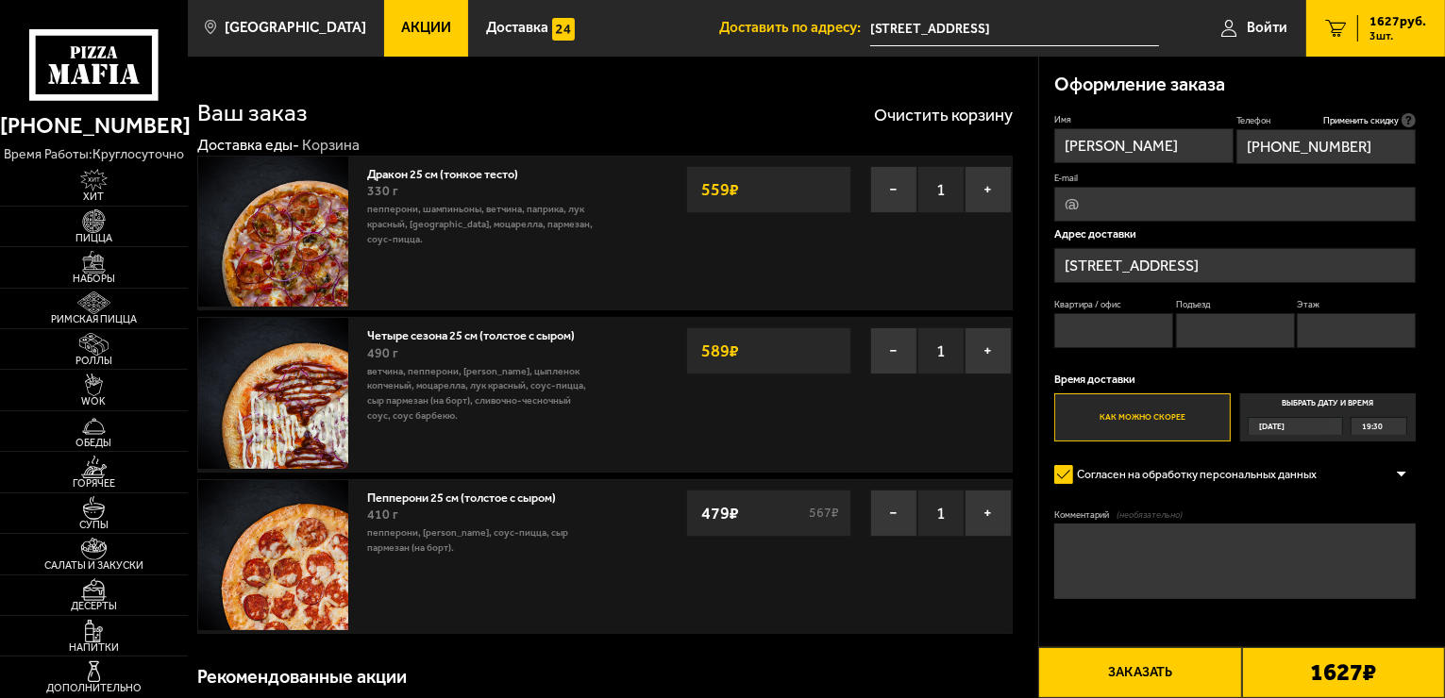
click at [1140, 330] on input "Квартира / офис" at bounding box center [1113, 330] width 119 height 35
type input "95"
click at [1185, 326] on input "Подъезд" at bounding box center [1235, 330] width 119 height 35
type input "2"
click button "Выбрать способ оплаты" at bounding box center [0, 0] width 0 height 0
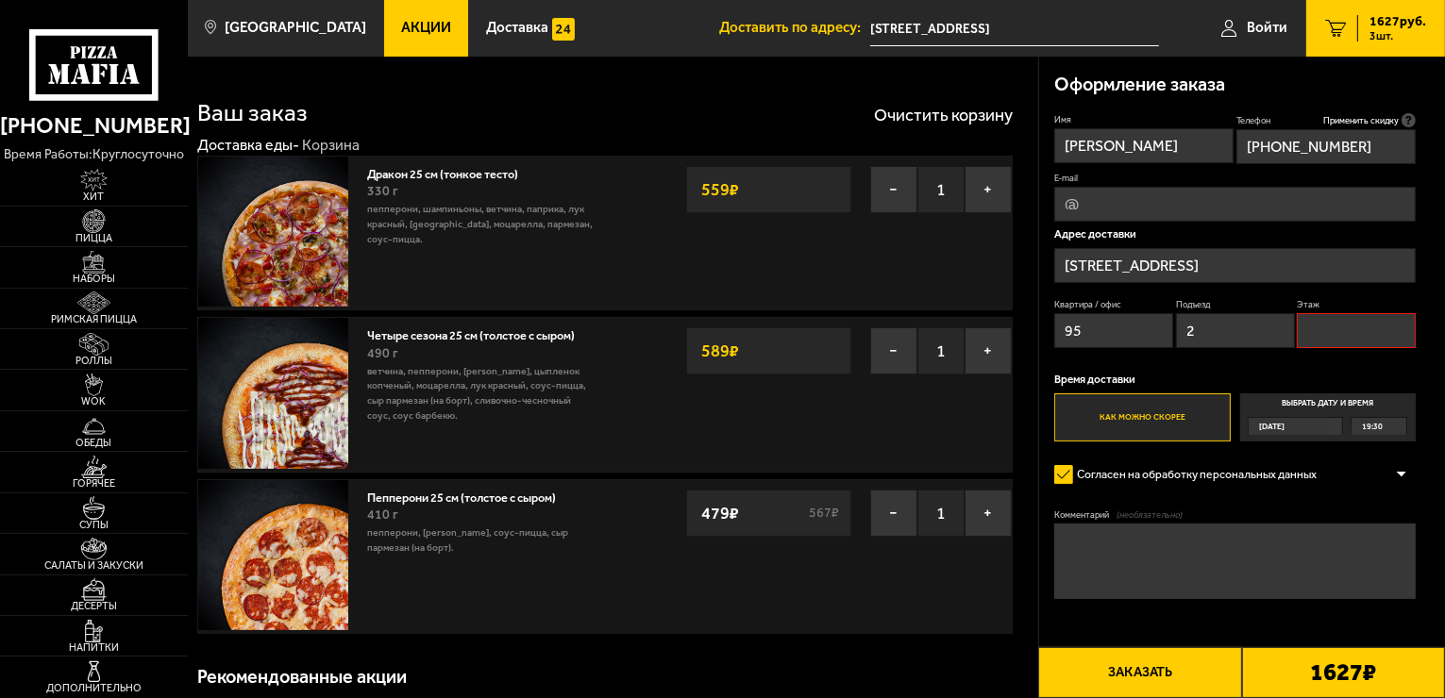
click at [1321, 336] on input "Этаж" at bounding box center [1356, 330] width 119 height 35
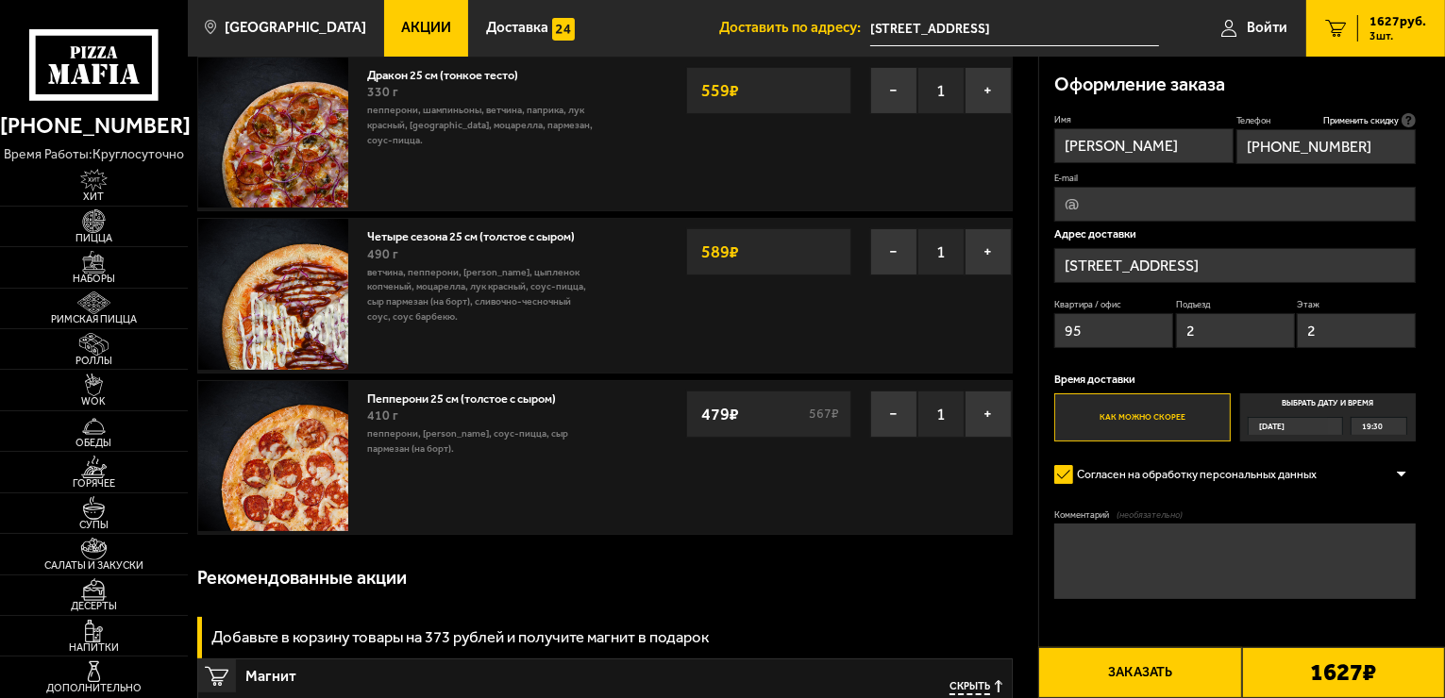
scroll to position [94, 0]
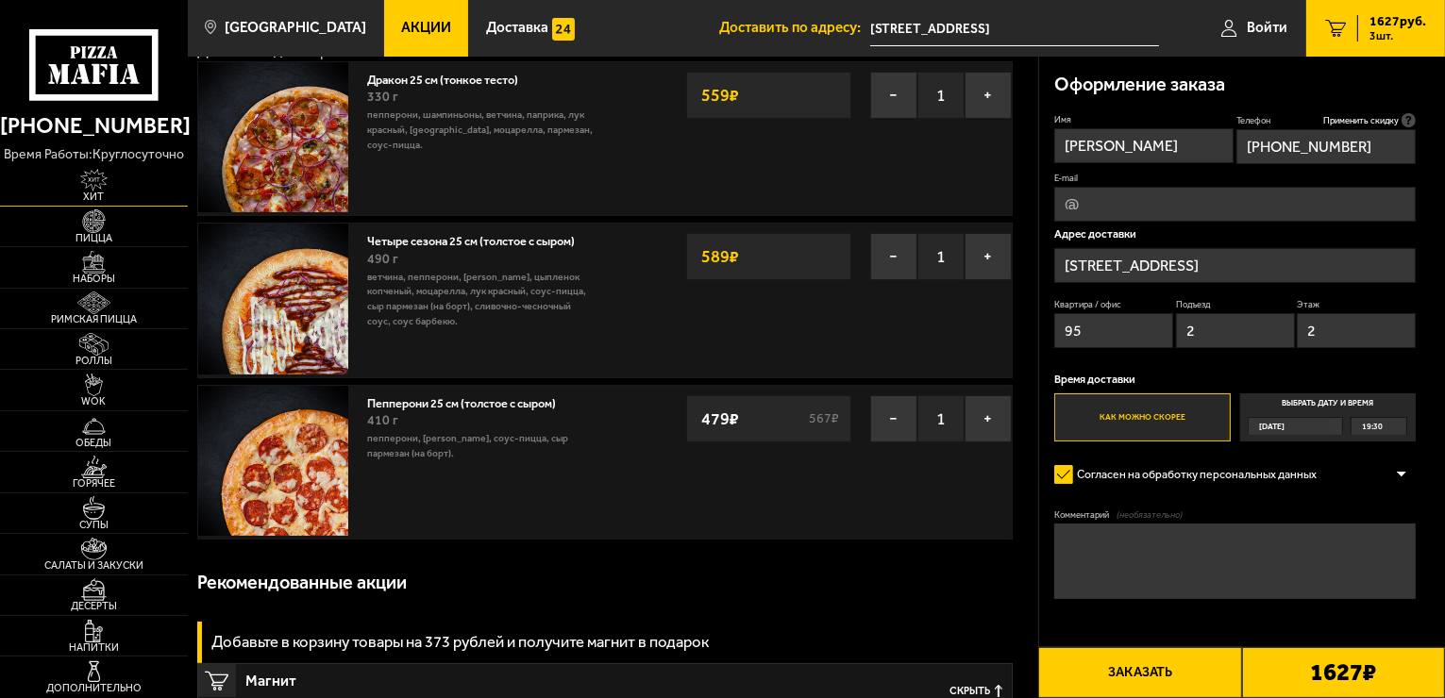
type input "2"
click at [98, 181] on img at bounding box center [94, 180] width 58 height 23
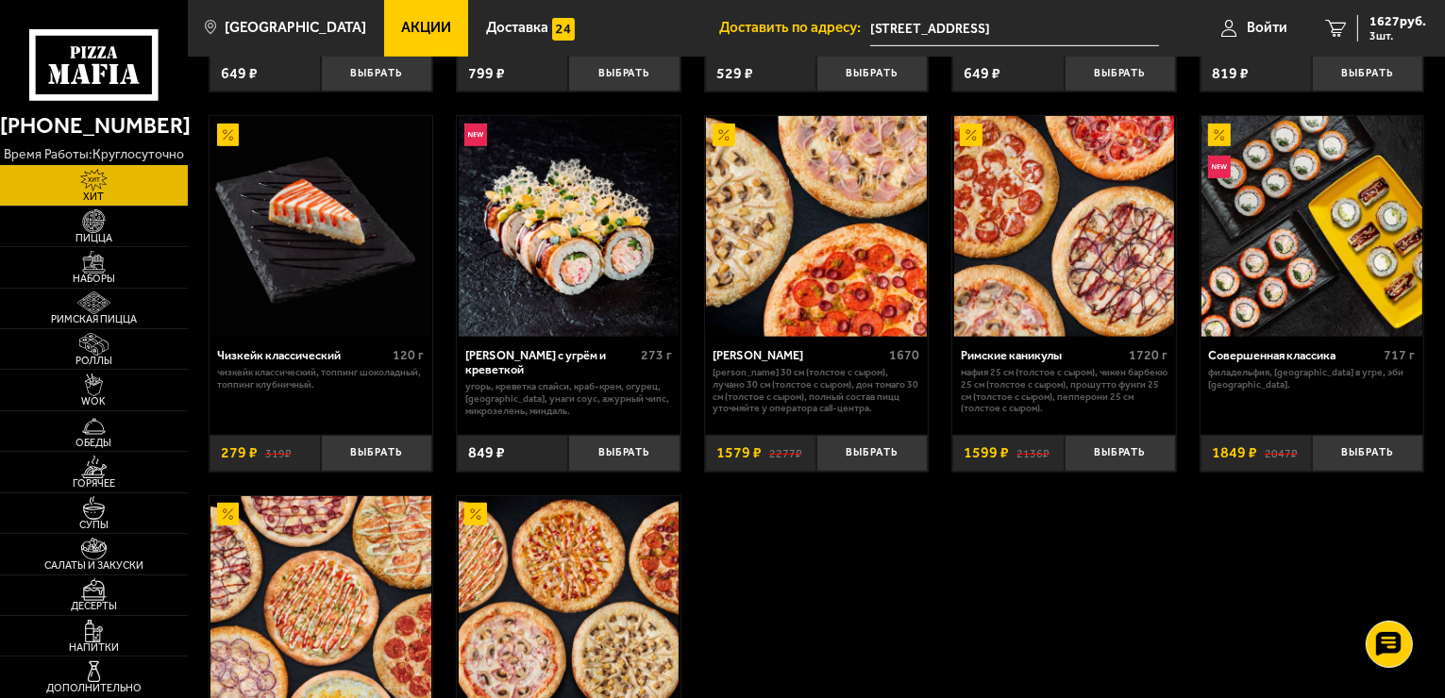
scroll to position [944, 0]
